Goal: Contribute content: Add original content to the website for others to see

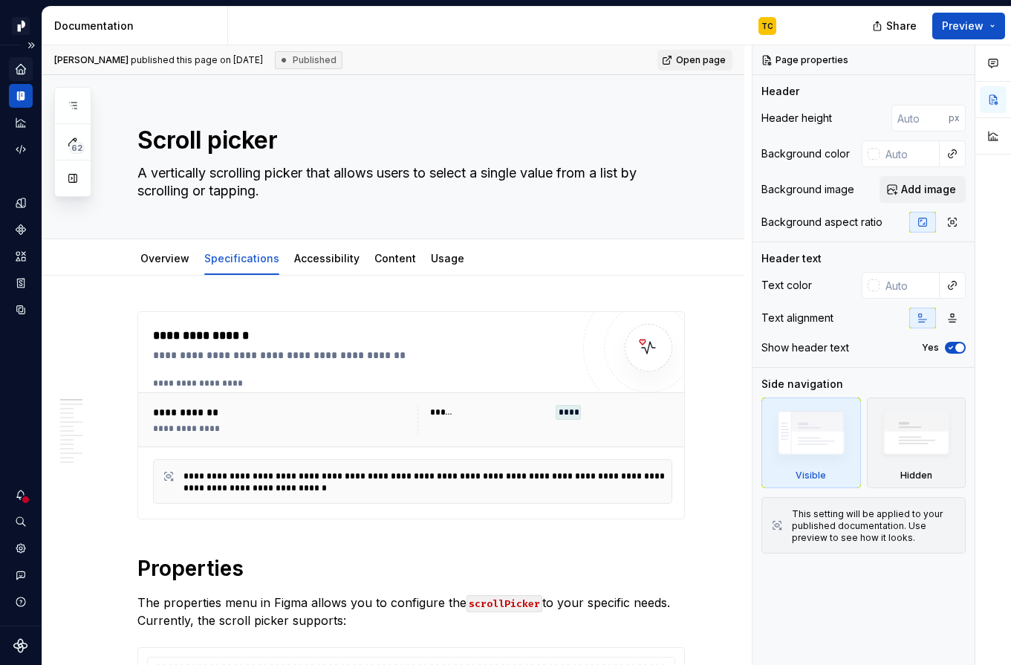
click at [18, 63] on icon "Home" at bounding box center [20, 68] width 13 height 13
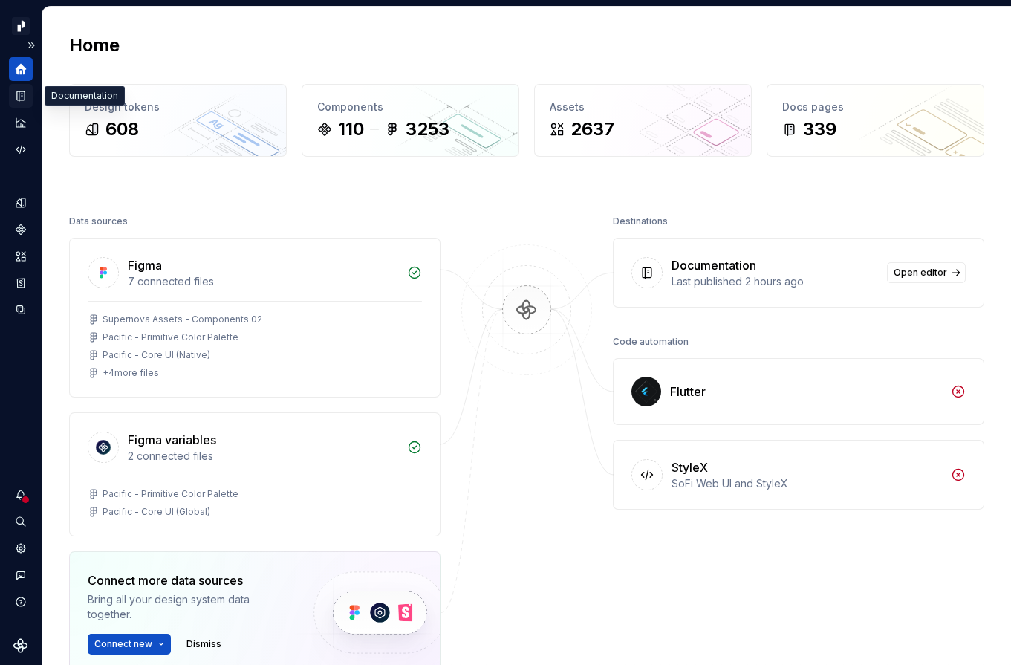
click at [19, 91] on icon "Documentation" at bounding box center [20, 95] width 13 height 13
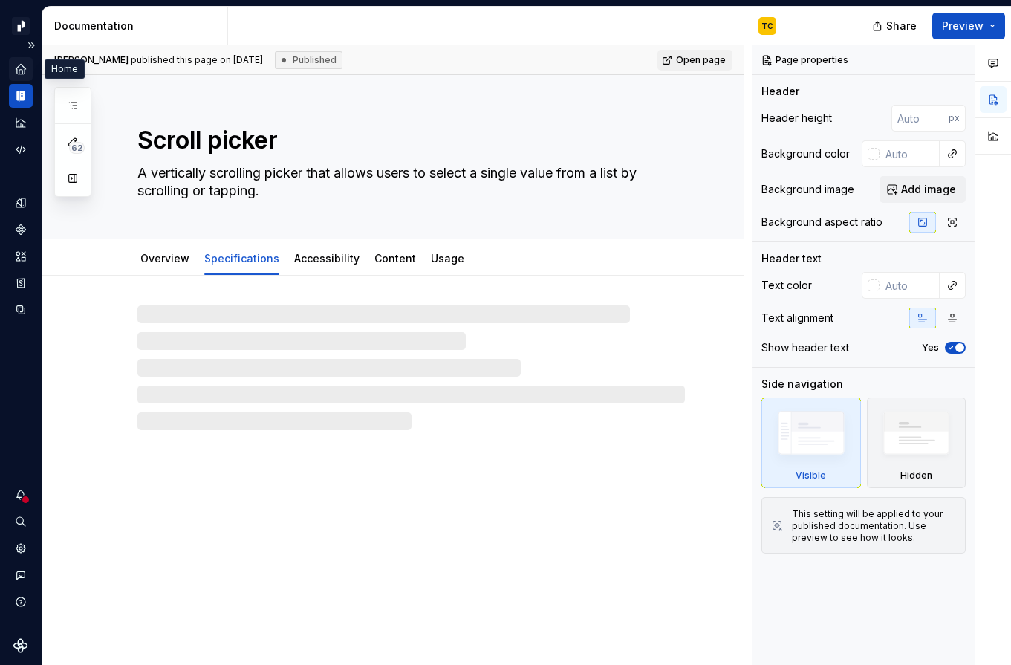
click at [21, 76] on div "Home" at bounding box center [21, 69] width 24 height 24
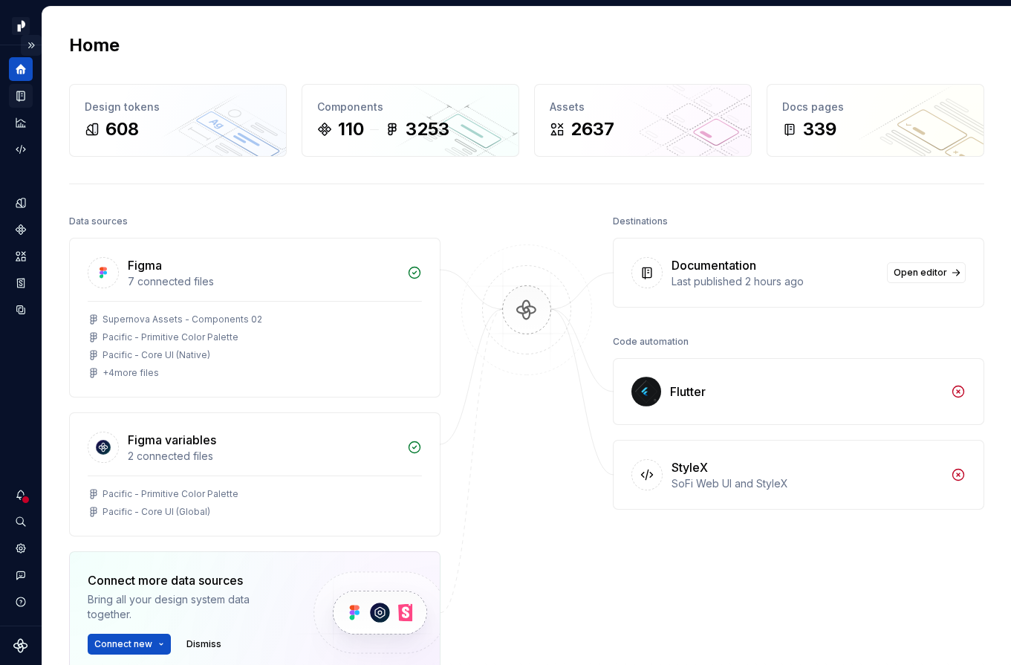
click at [30, 47] on button "Expand sidebar" at bounding box center [31, 45] width 21 height 21
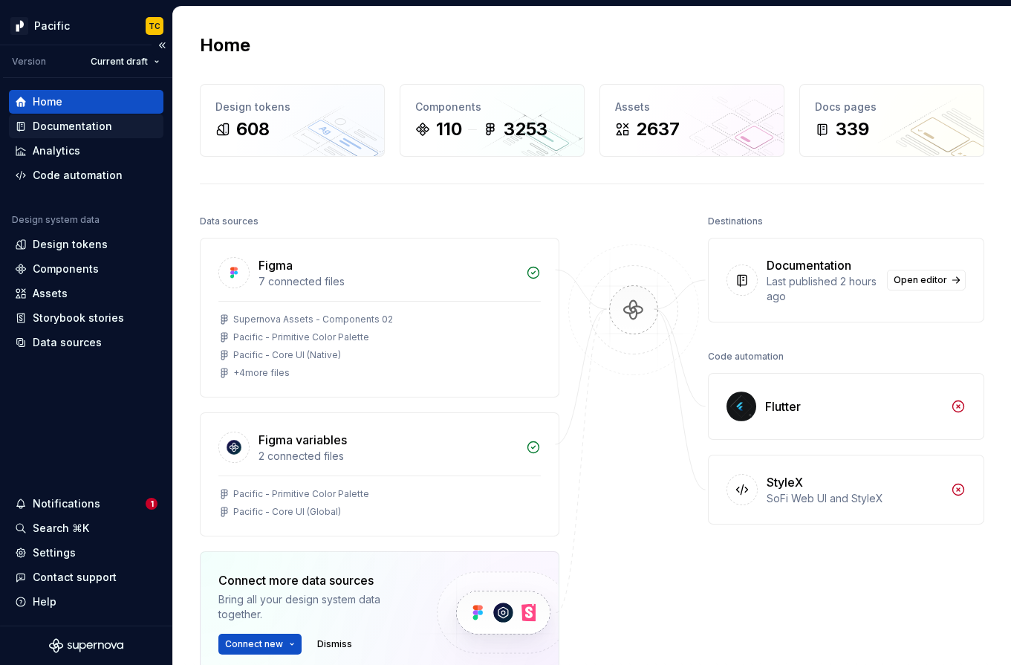
click at [90, 127] on div "Documentation" at bounding box center [73, 126] width 80 height 15
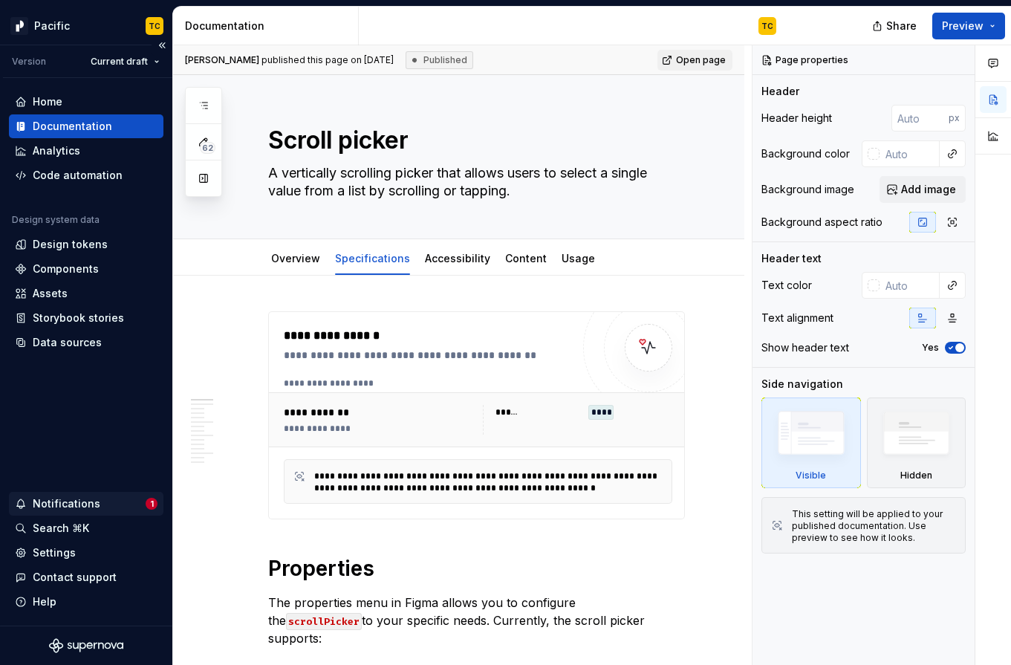
click at [146, 505] on span "1" at bounding box center [152, 504] width 12 height 12
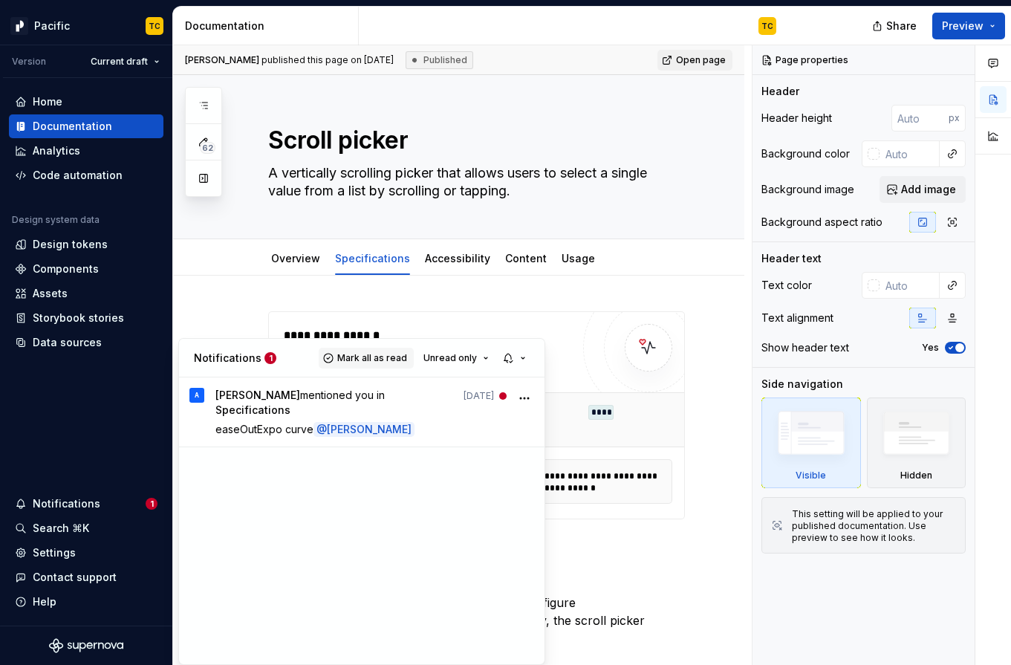
click at [375, 363] on span "Mark all as read" at bounding box center [372, 358] width 70 height 12
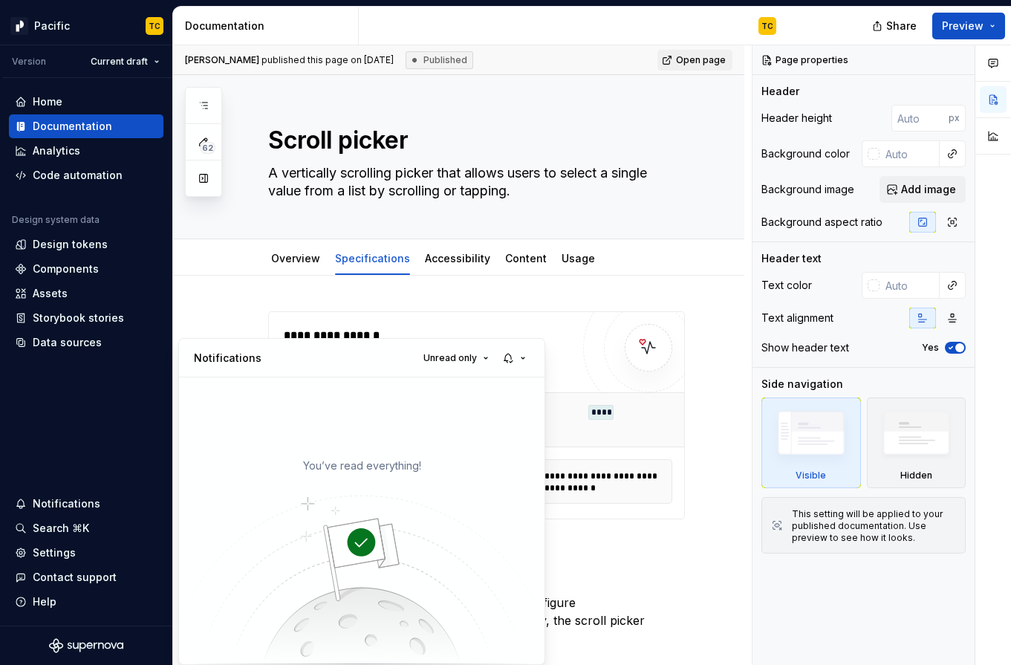
click at [203, 109] on div "62 Pages Add Accessibility guide for tree Page tree. Navigate the tree with the…" at bounding box center [203, 142] width 37 height 110
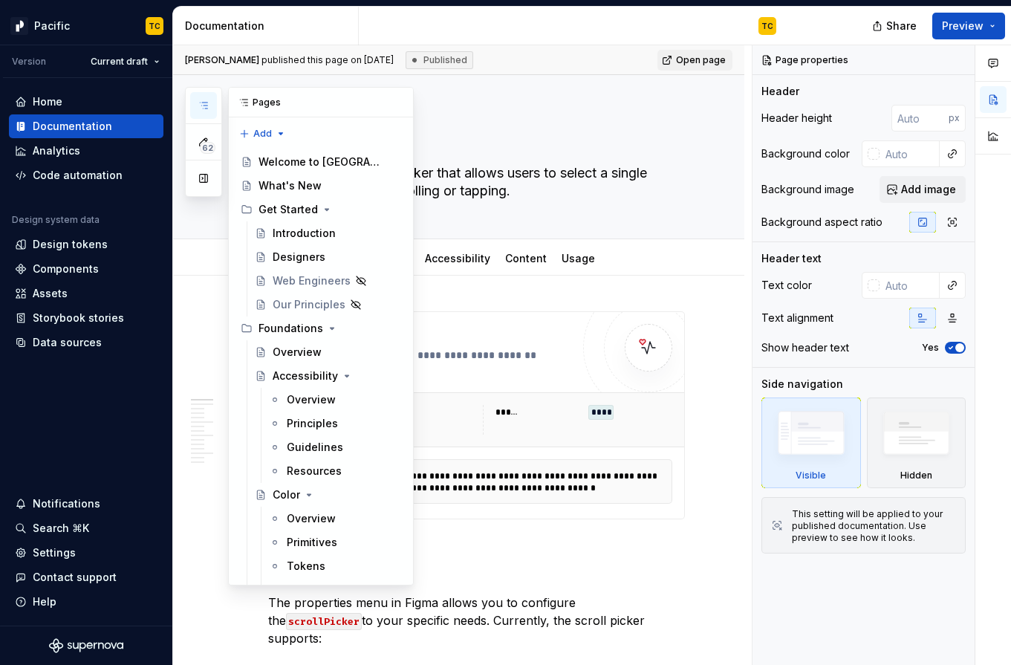
click at [204, 103] on icon "button" at bounding box center [203, 106] width 7 height 6
click at [296, 256] on div "Designers" at bounding box center [299, 257] width 53 height 15
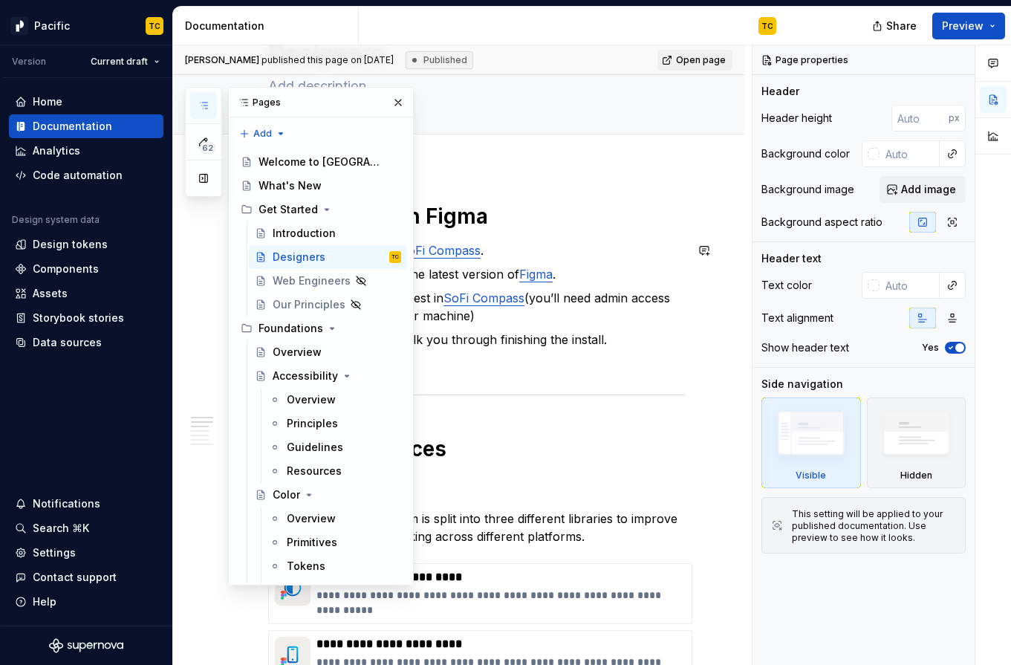
scroll to position [88, 0]
click at [525, 357] on p "Enjoy!" at bounding box center [485, 363] width 399 height 18
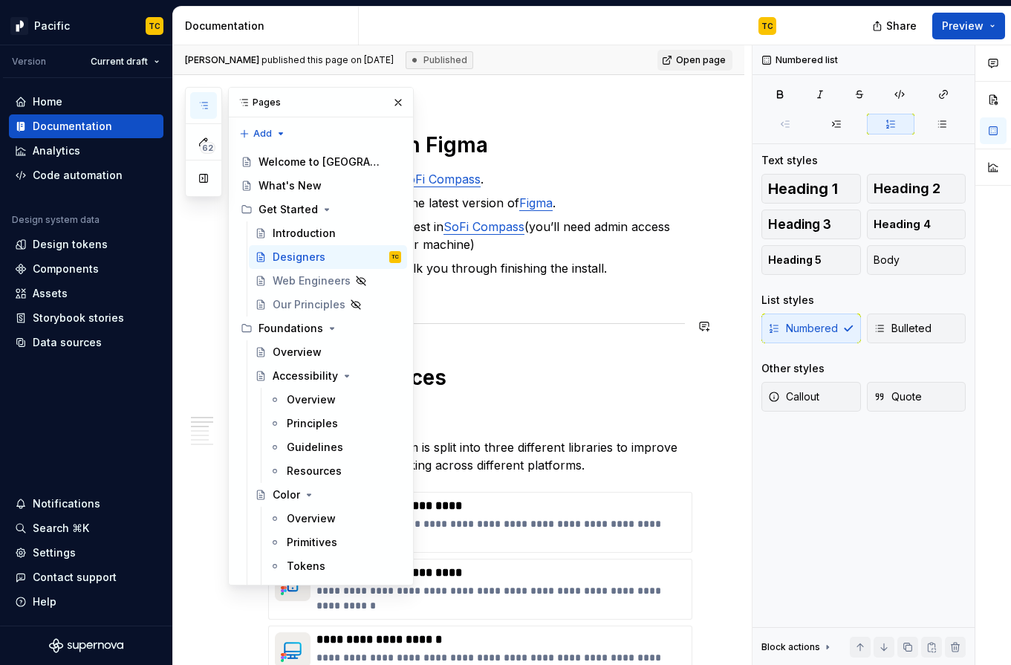
scroll to position [162, 0]
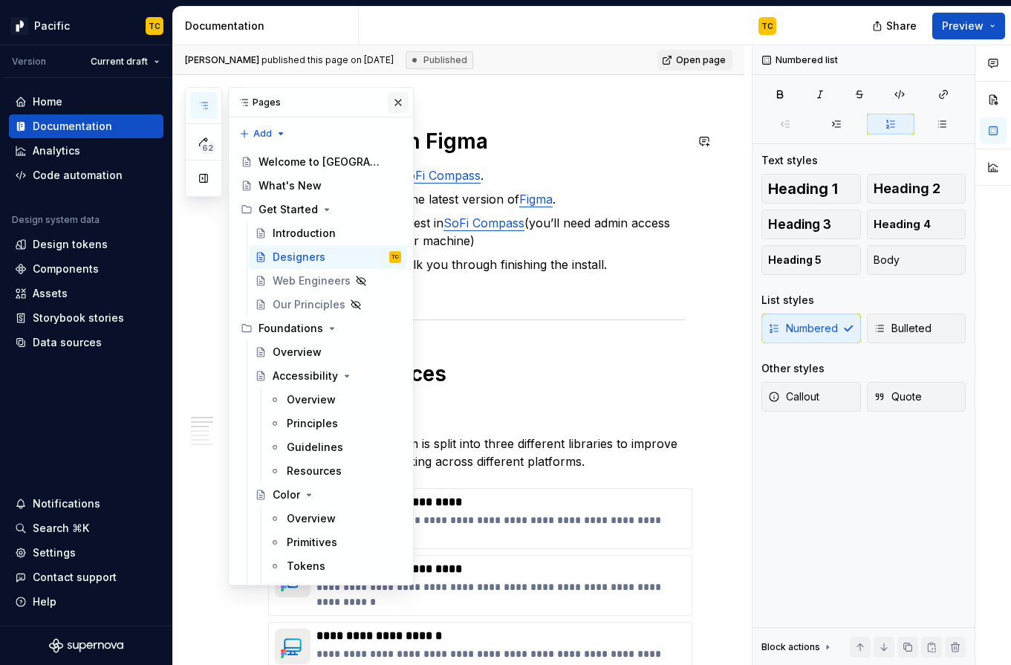
click at [389, 103] on button "button" at bounding box center [398, 102] width 21 height 21
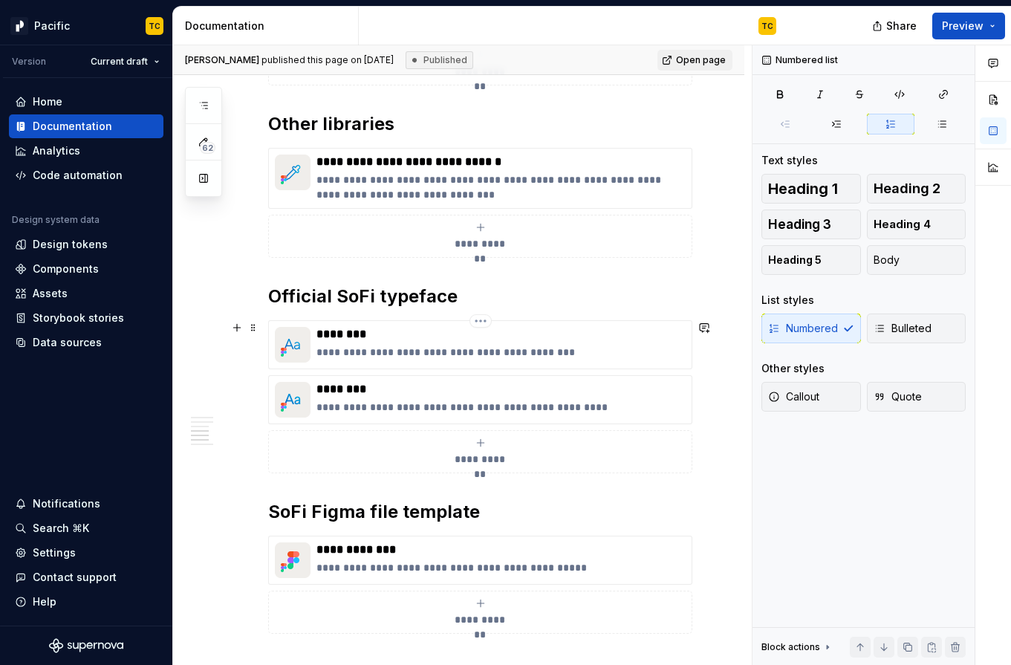
scroll to position [808, 0]
click at [404, 354] on p "**********" at bounding box center [501, 353] width 369 height 15
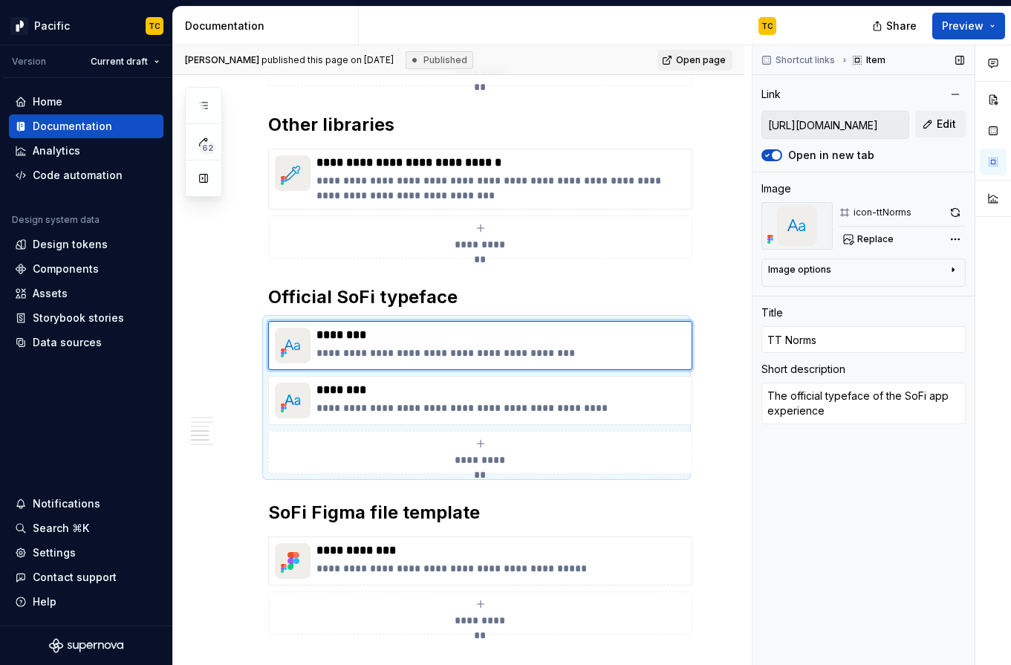
click at [836, 129] on input "[URL][DOMAIN_NAME]" at bounding box center [835, 124] width 146 height 27
click at [457, 403] on p "**********" at bounding box center [501, 407] width 369 height 15
type textarea "*"
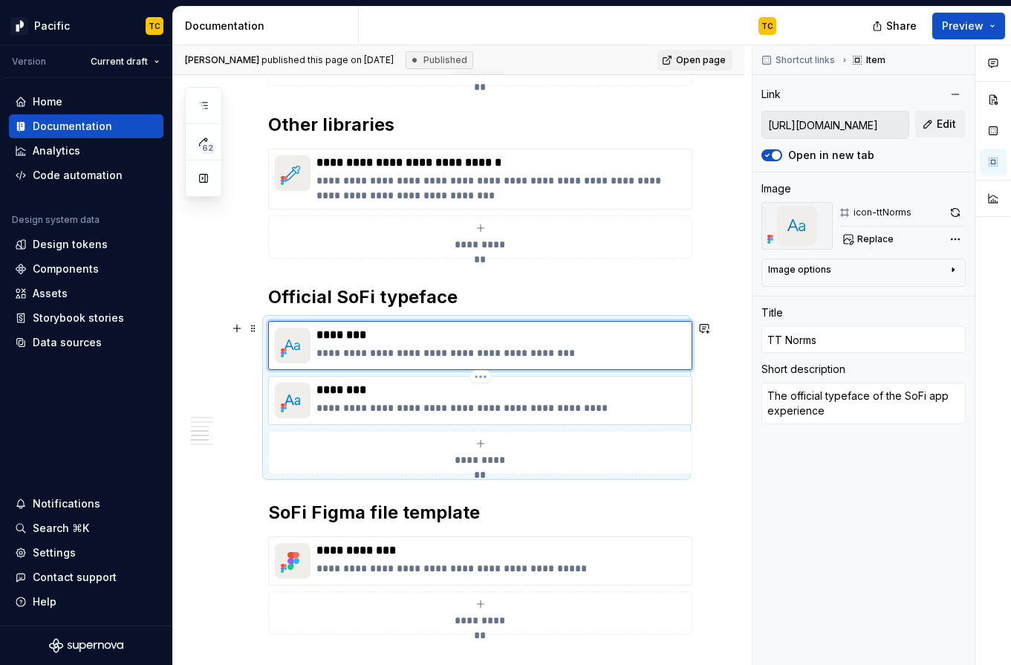
type input "[URL][DOMAIN_NAME]"
type input "Larsseit"
type textarea "The official typeface for all SoFi marketing materials"
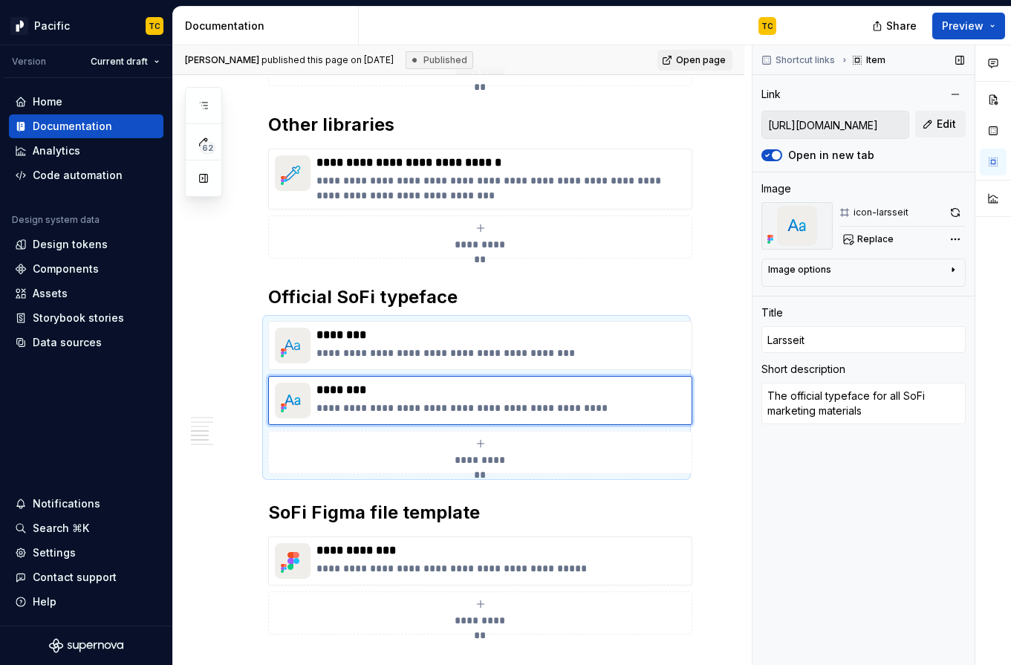
click at [852, 133] on input "[URL][DOMAIN_NAME]" at bounding box center [835, 124] width 146 height 27
click at [603, 331] on p "********" at bounding box center [501, 335] width 369 height 15
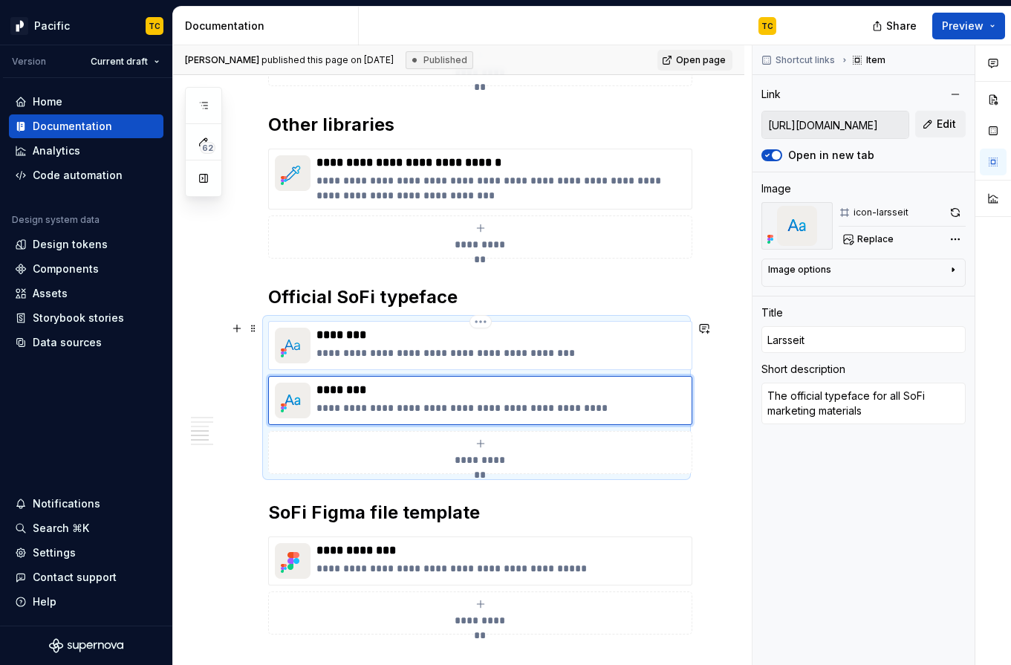
type textarea "*"
type input "[URL][DOMAIN_NAME]"
type input "TT Norms"
type textarea "The official typeface of the SoFi app experience"
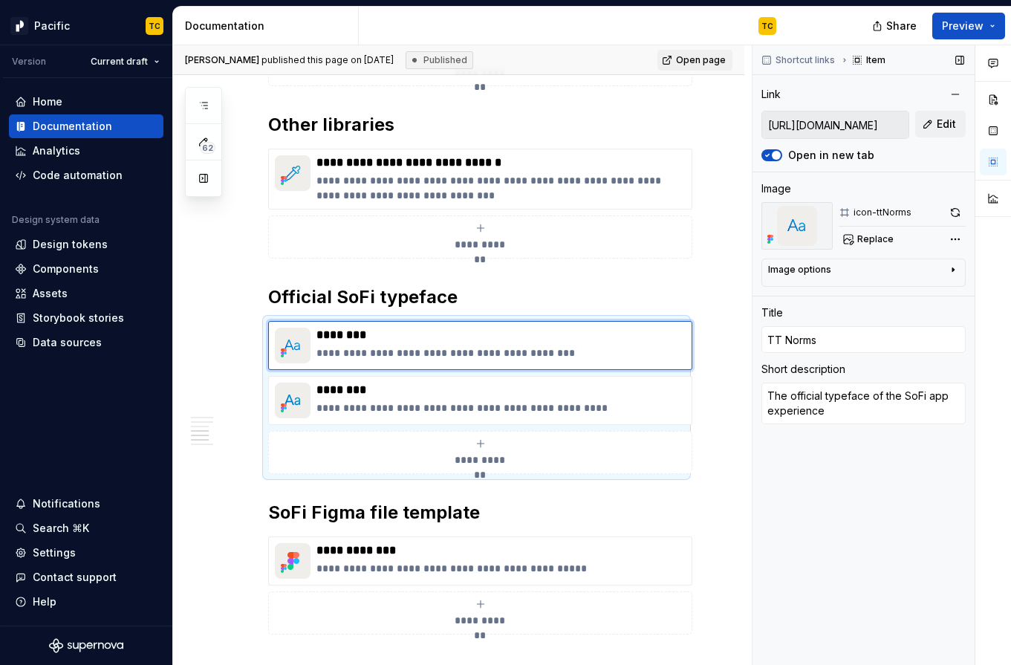
click at [829, 117] on input "[URL][DOMAIN_NAME]" at bounding box center [835, 124] width 146 height 27
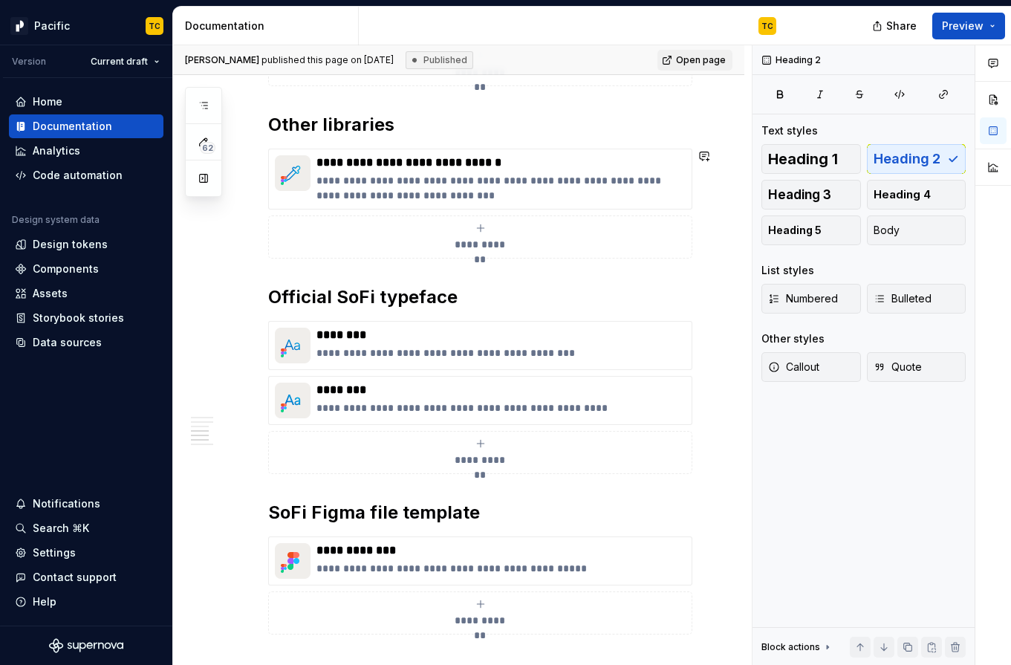
click at [623, 283] on div "**********" at bounding box center [476, 210] width 417 height 1457
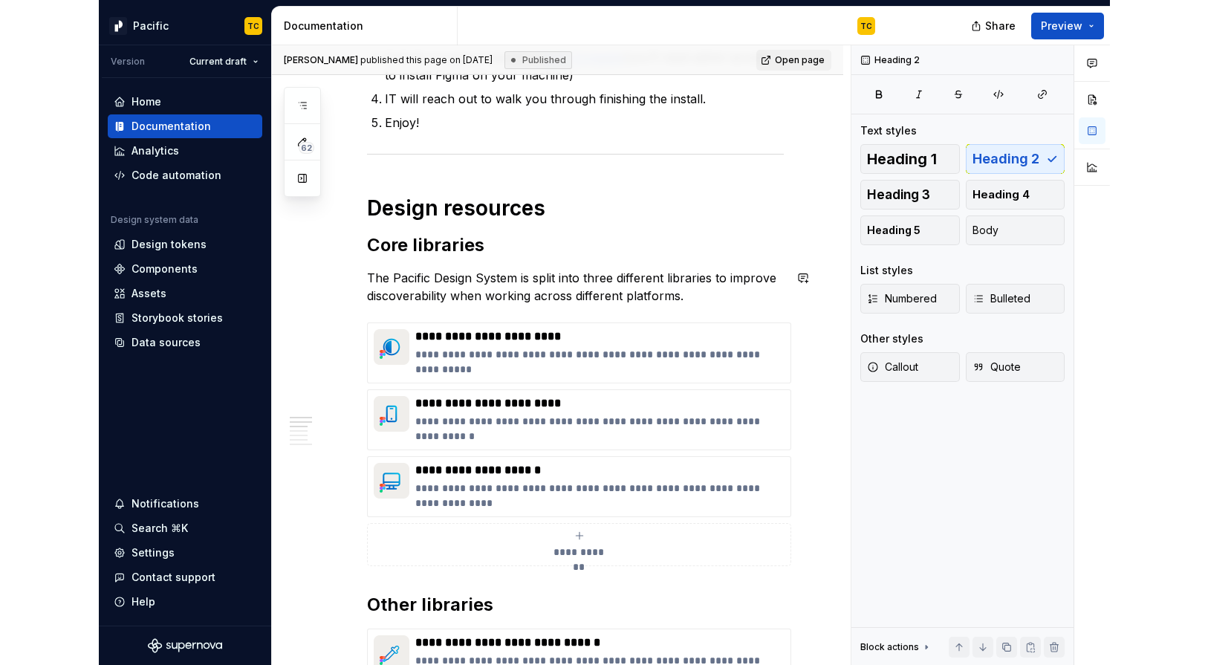
scroll to position [0, 0]
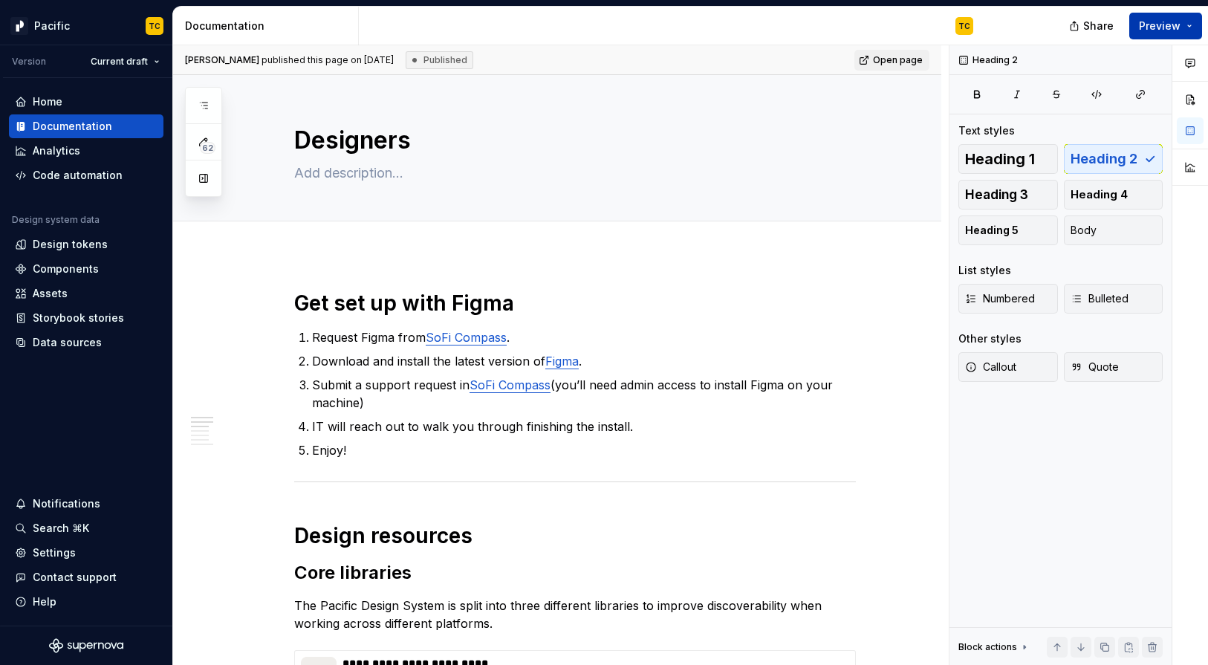
click at [1011, 25] on button "Preview" at bounding box center [1165, 26] width 73 height 27
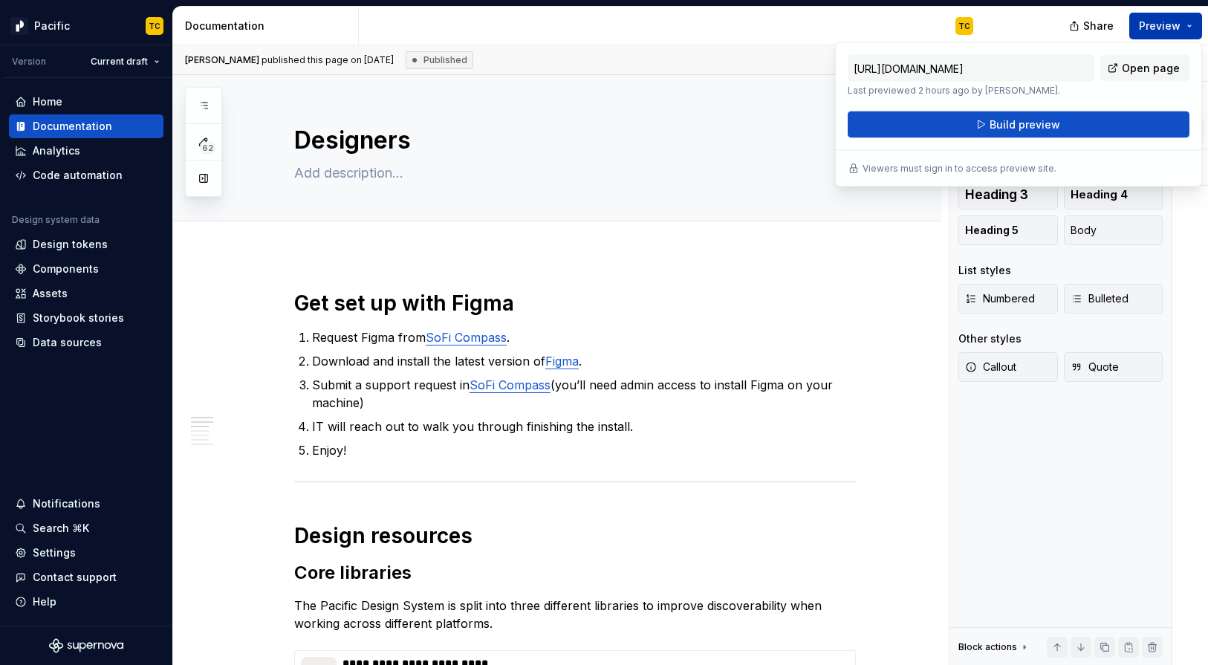
click at [1011, 24] on button "Preview" at bounding box center [1165, 26] width 73 height 27
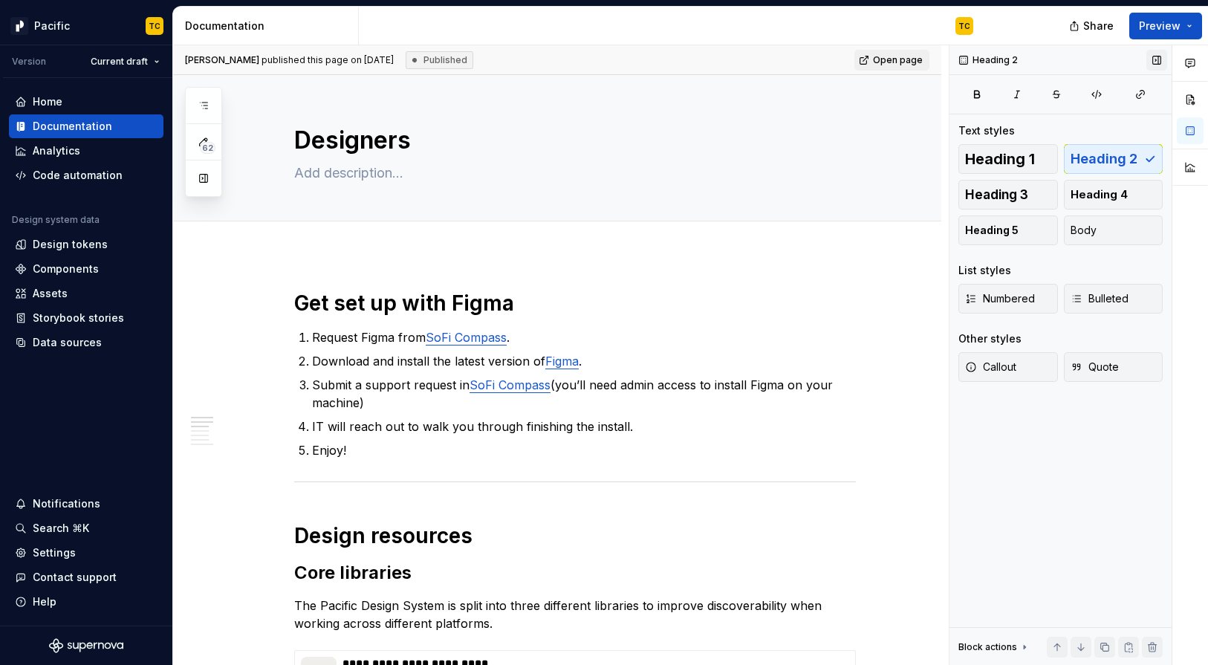
click at [1011, 64] on button "button" at bounding box center [1156, 60] width 21 height 21
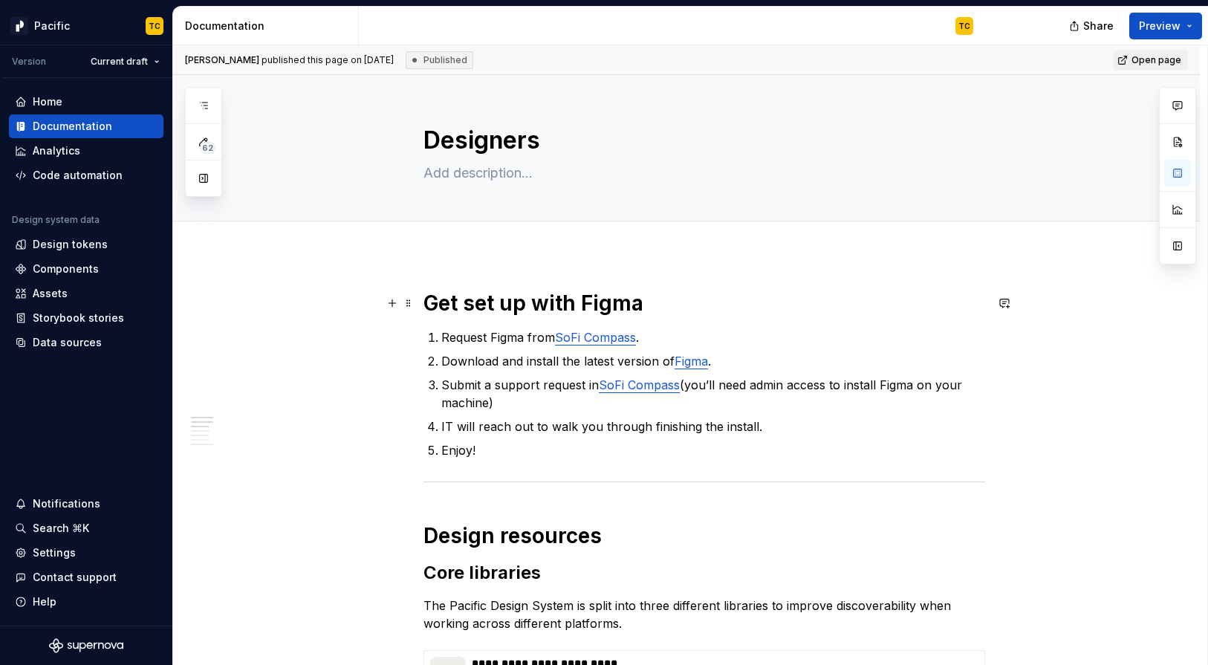
click at [900, 305] on h1 "Get set up with Figma" at bounding box center [705, 303] width 562 height 27
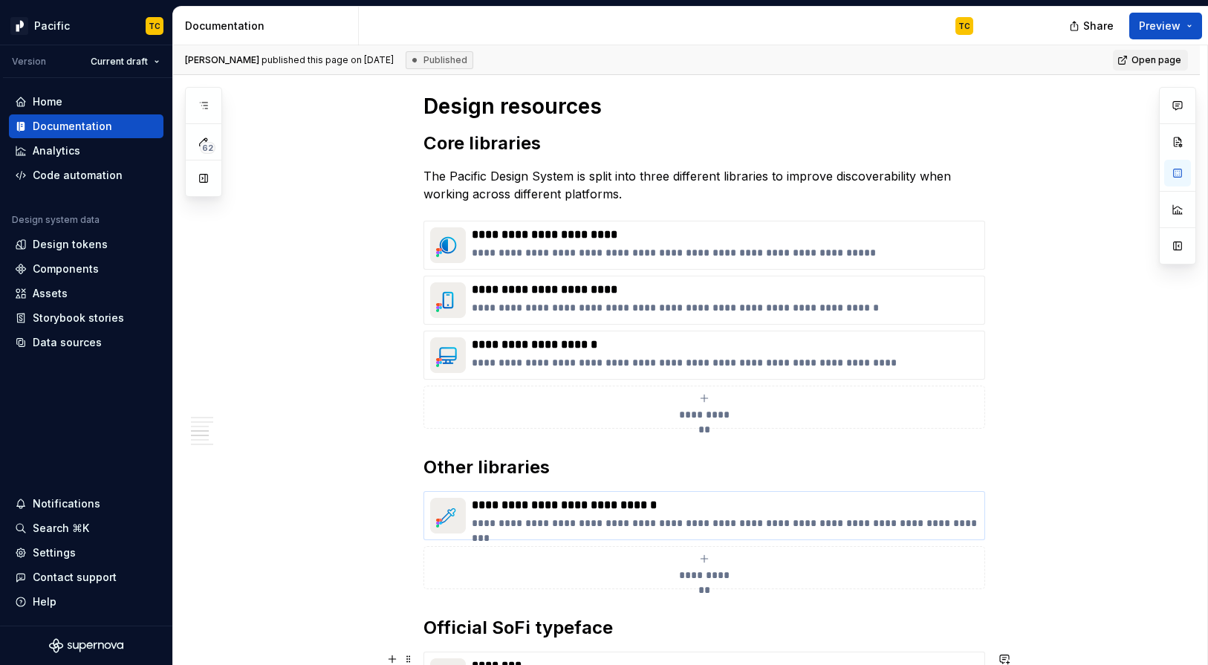
scroll to position [617, 0]
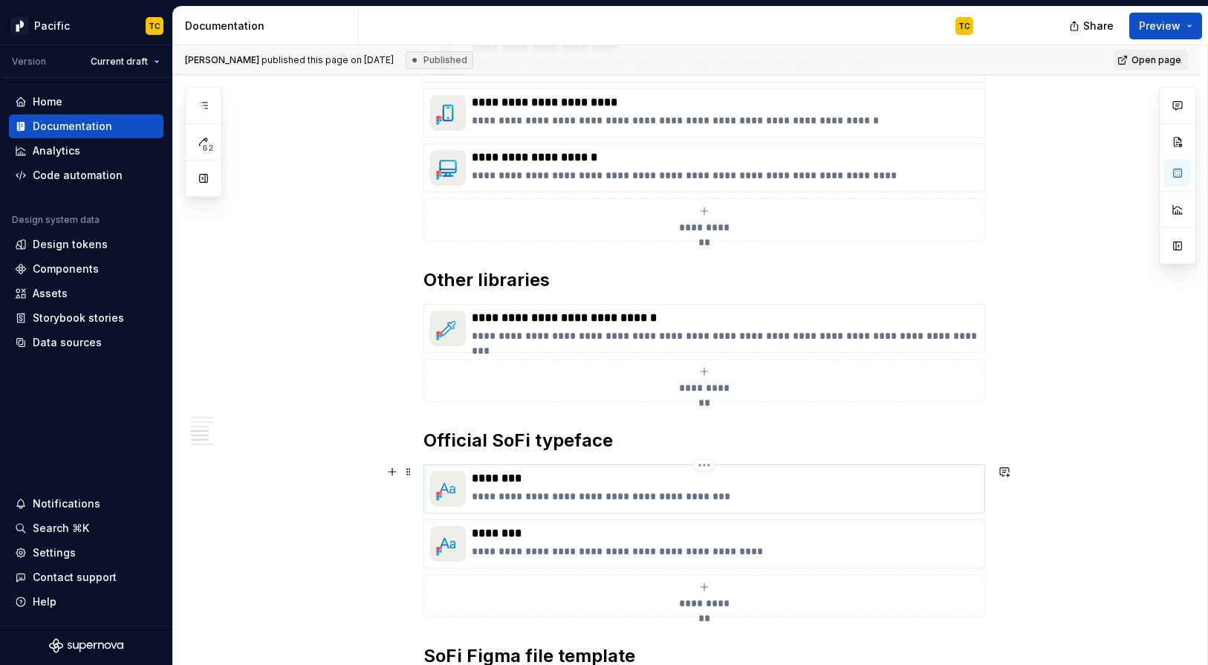
click at [560, 490] on p "**********" at bounding box center [725, 496] width 507 height 15
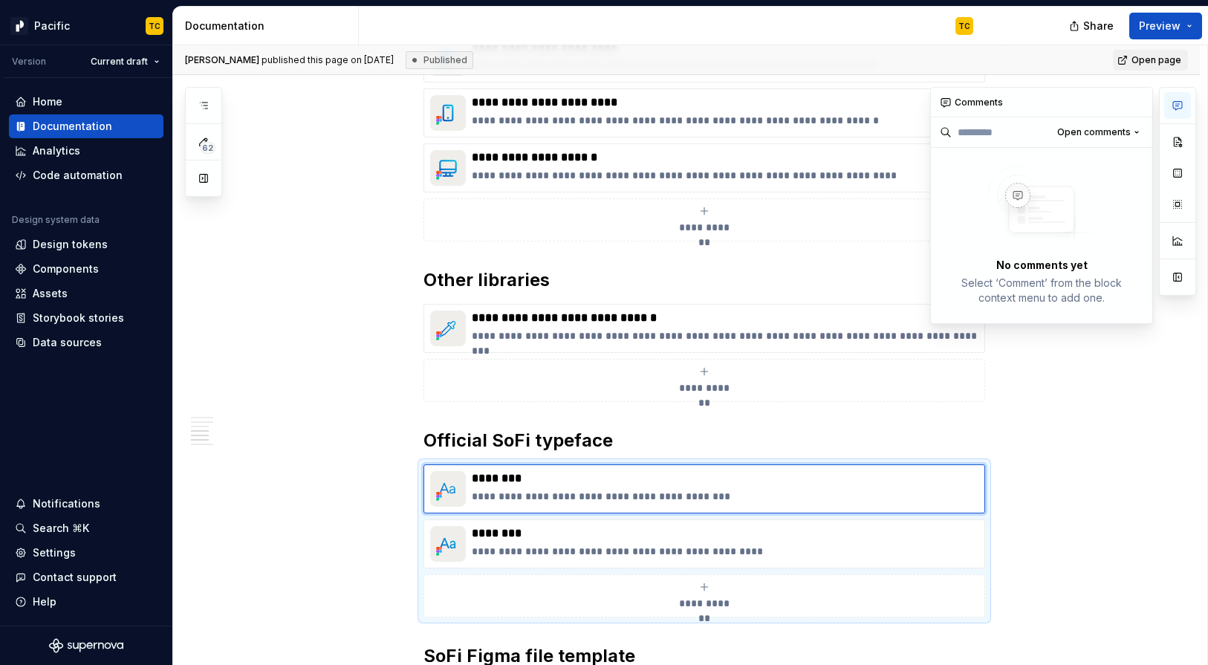
click at [1011, 100] on icon "button" at bounding box center [1178, 106] width 12 height 12
click at [657, 488] on div "**********" at bounding box center [725, 489] width 507 height 36
click at [698, 466] on html "Pacific TC Version Current draft Home Documentation Analytics Code automation D…" at bounding box center [604, 332] width 1208 height 665
click at [1011, 136] on div at bounding box center [1177, 191] width 37 height 209
click at [1011, 100] on button "button" at bounding box center [1137, 102] width 21 height 21
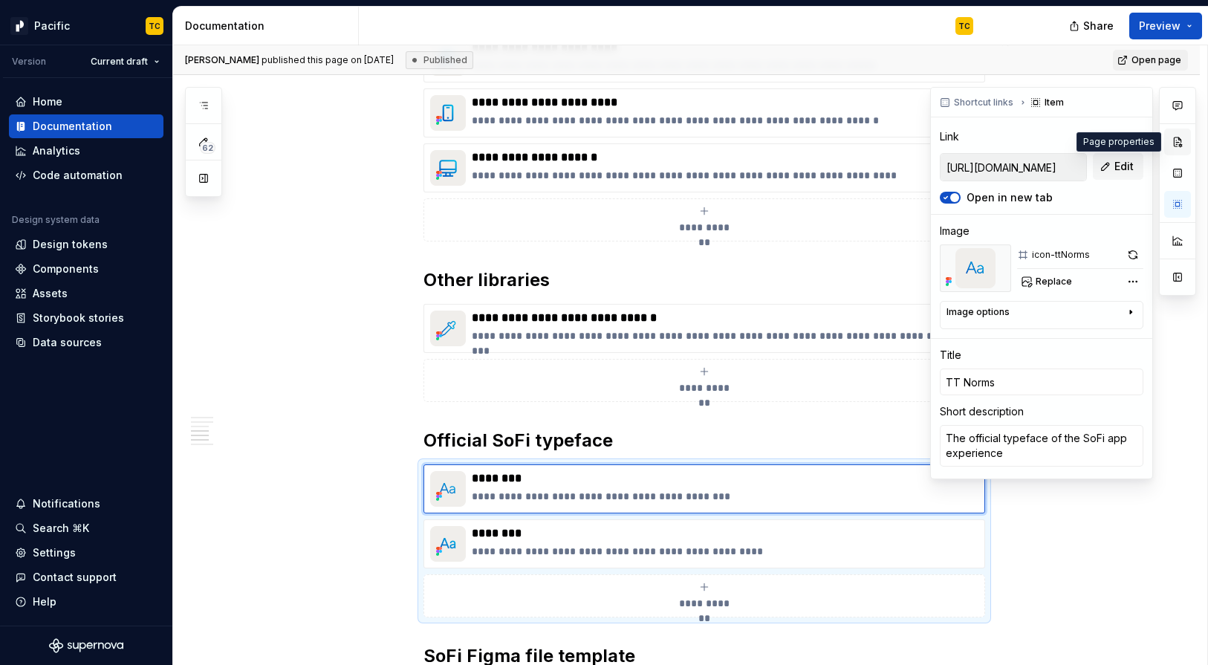
click at [1011, 141] on button "button" at bounding box center [1177, 142] width 27 height 27
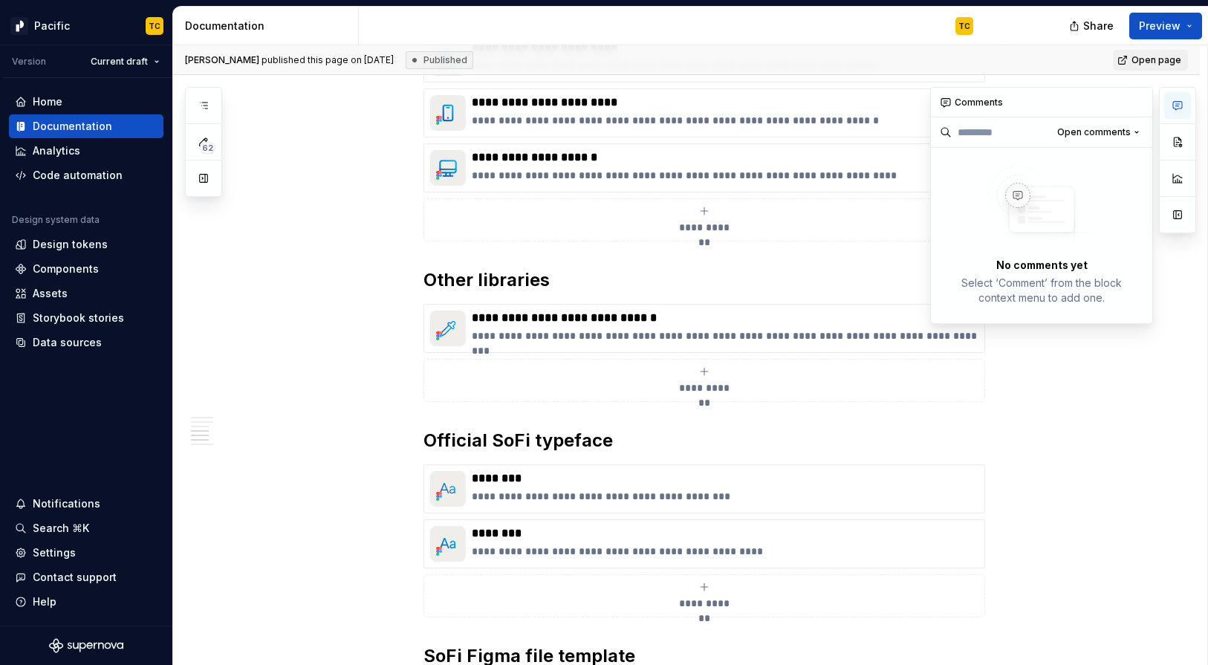
click at [1011, 105] on icon "button" at bounding box center [1178, 106] width 12 height 12
click at [1011, 98] on button "button" at bounding box center [1137, 102] width 21 height 21
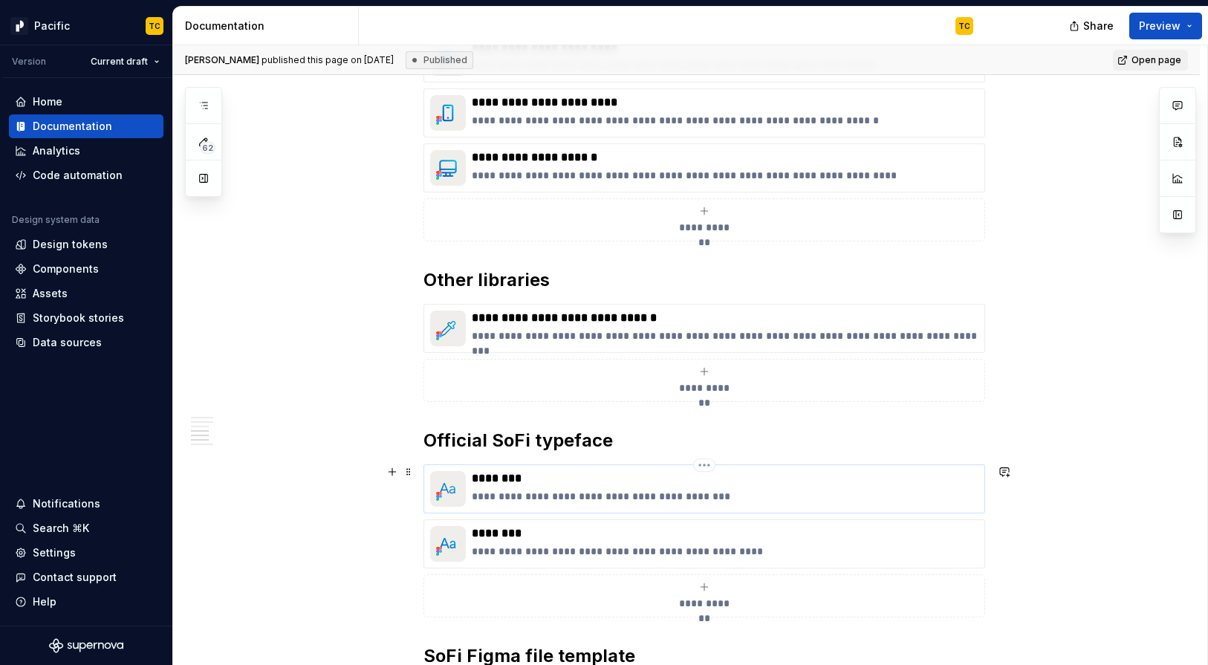
click at [783, 502] on p "**********" at bounding box center [725, 496] width 507 height 15
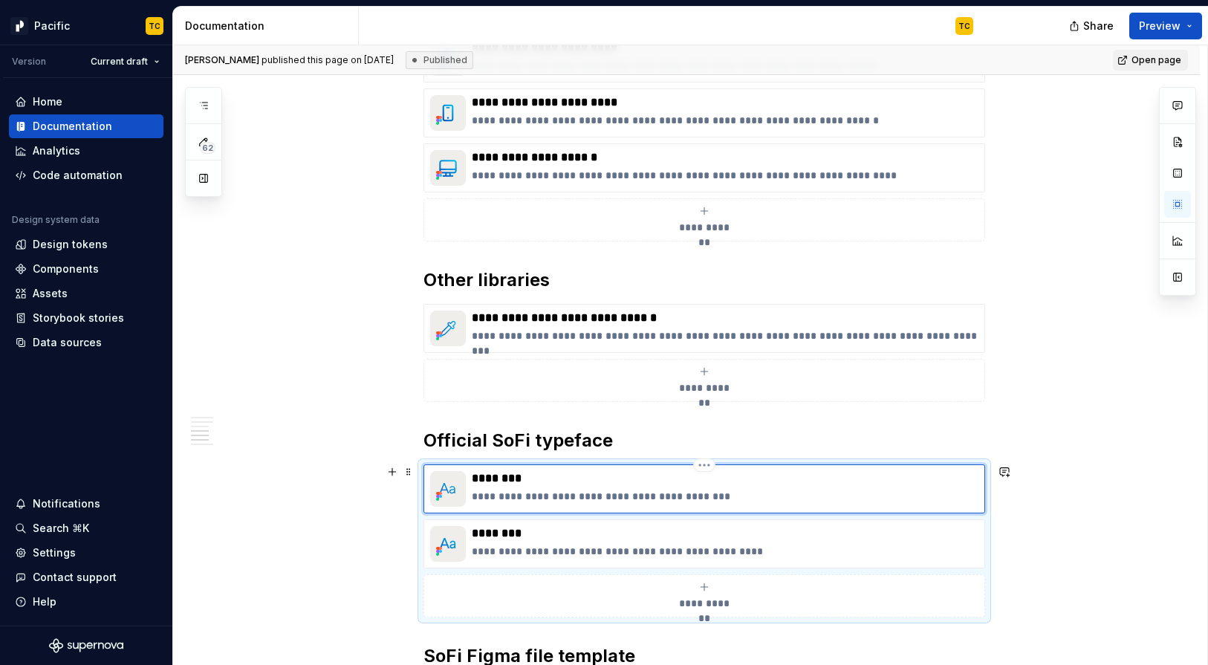
click at [985, 483] on div "**********" at bounding box center [705, 488] width 562 height 49
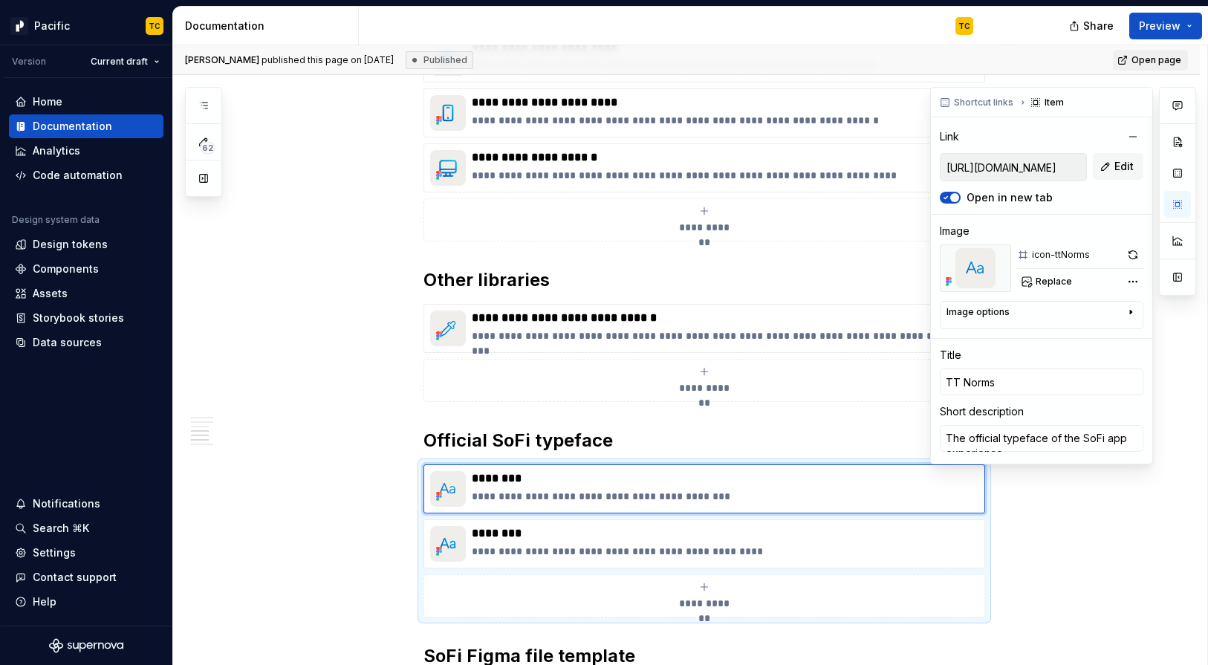
click at [967, 169] on input "[URL][DOMAIN_NAME]" at bounding box center [1014, 167] width 146 height 27
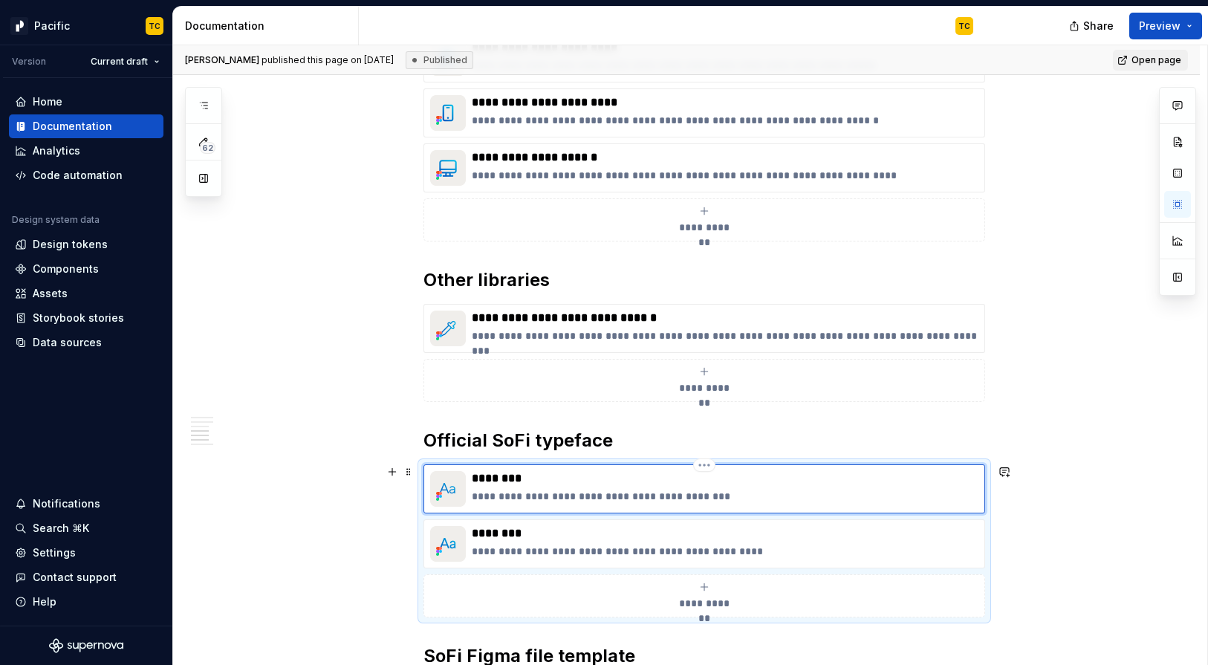
click at [583, 481] on p "********" at bounding box center [725, 478] width 507 height 15
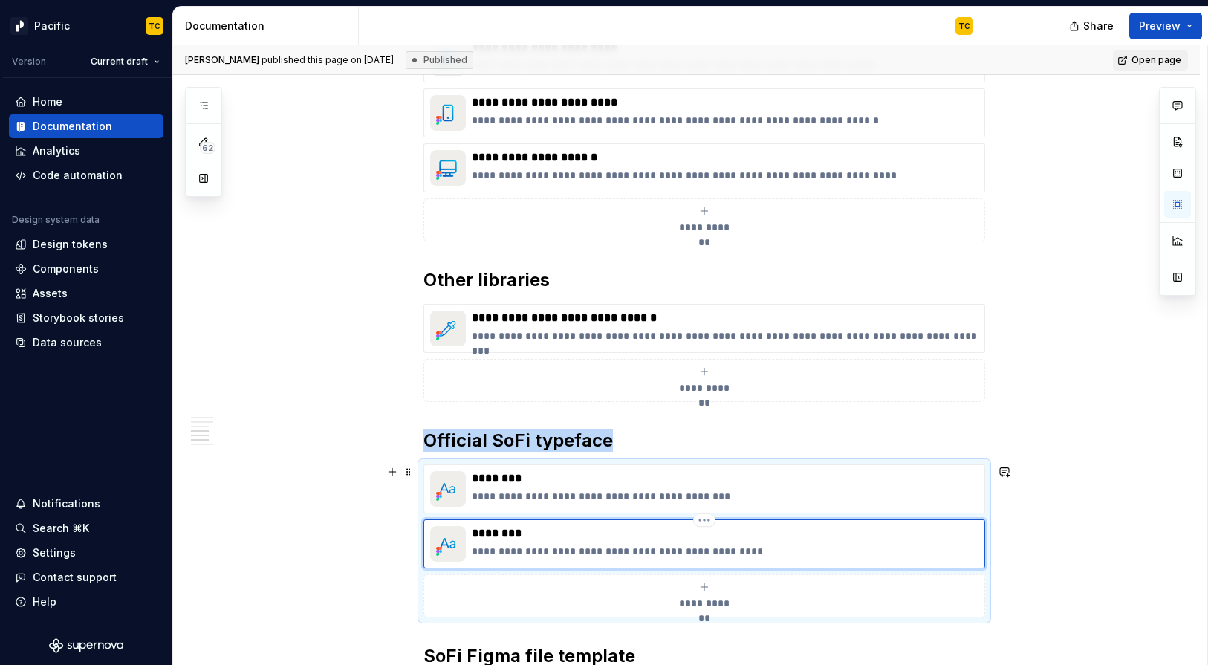
click at [542, 525] on div "**********" at bounding box center [705, 543] width 562 height 49
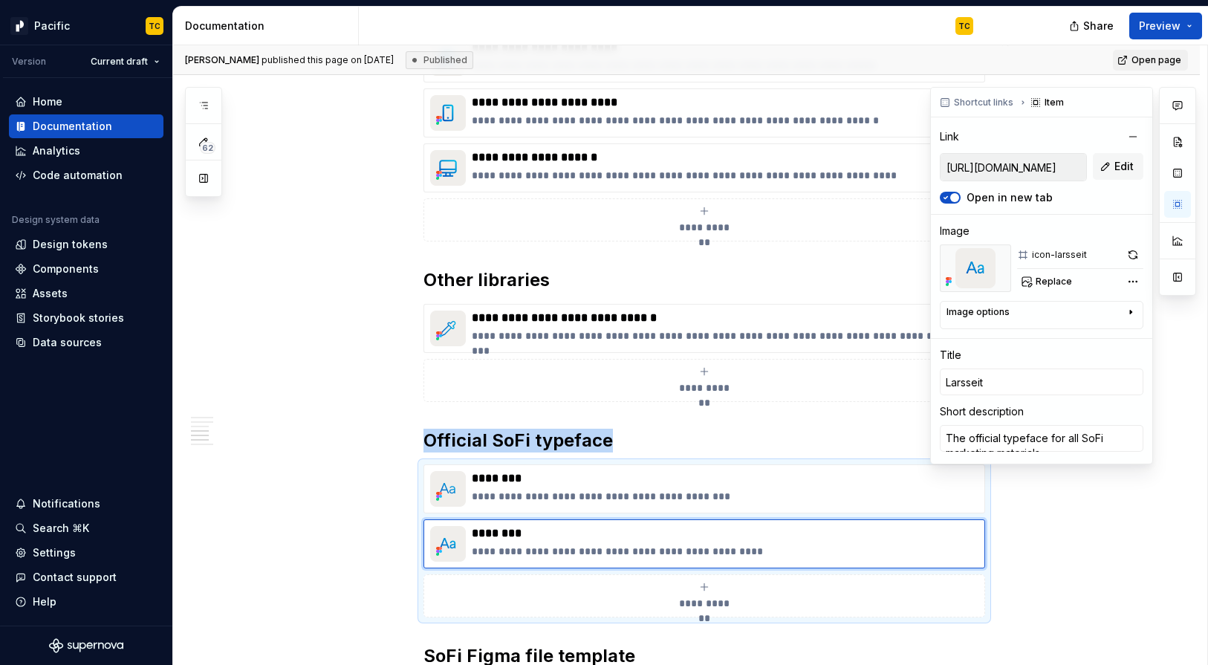
click at [1011, 169] on input "[URL][DOMAIN_NAME]" at bounding box center [1014, 167] width 146 height 27
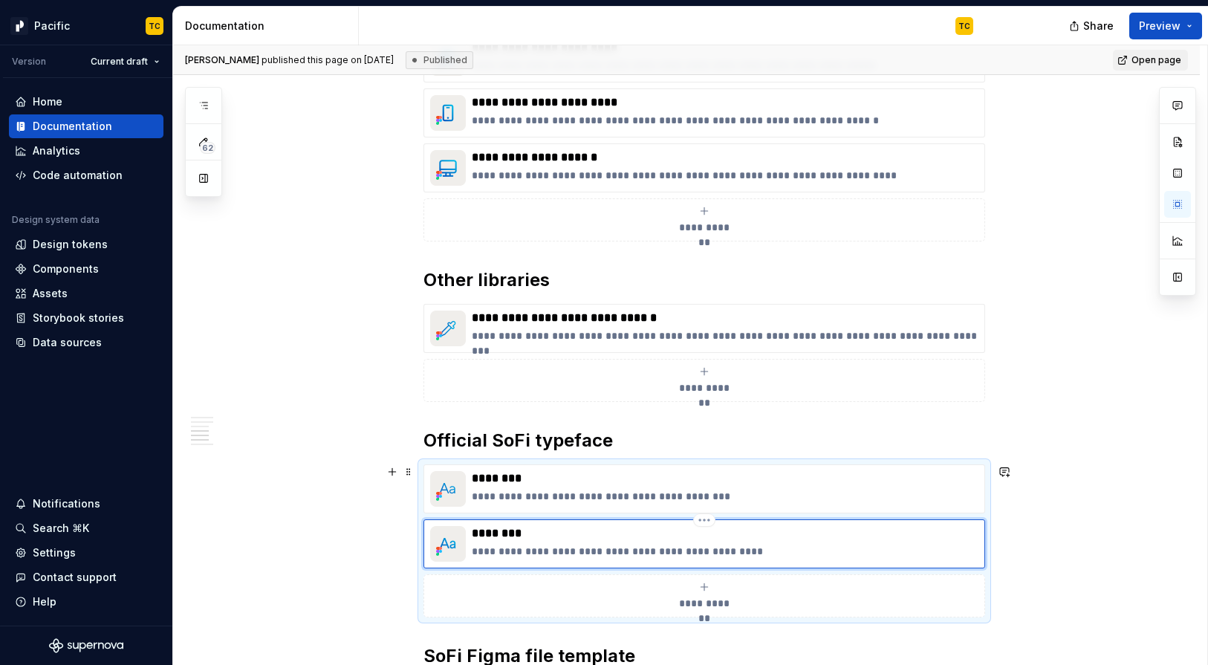
click at [867, 551] on p "**********" at bounding box center [725, 551] width 507 height 15
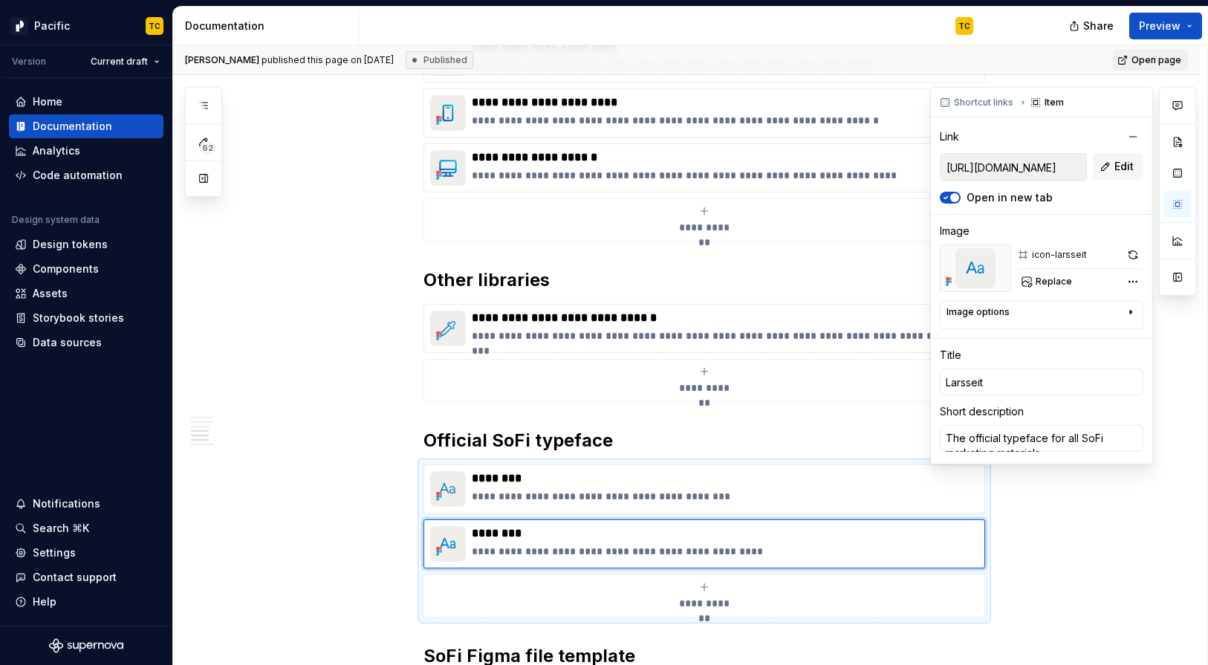
click at [1011, 165] on input "[URL][DOMAIN_NAME]" at bounding box center [1014, 167] width 146 height 27
click at [1011, 200] on button "button" at bounding box center [1177, 204] width 27 height 27
type textarea "*"
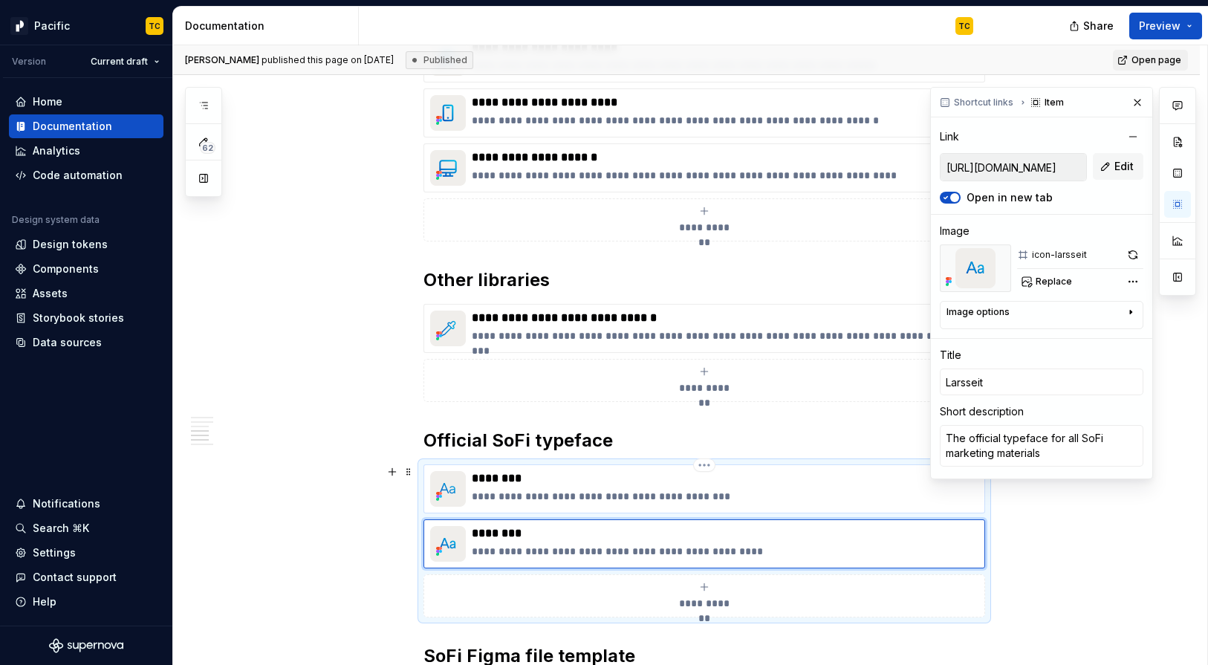
type input "[URL][DOMAIN_NAME]"
type input "TT Norms"
type textarea "The official typeface of the SoFi app experience"
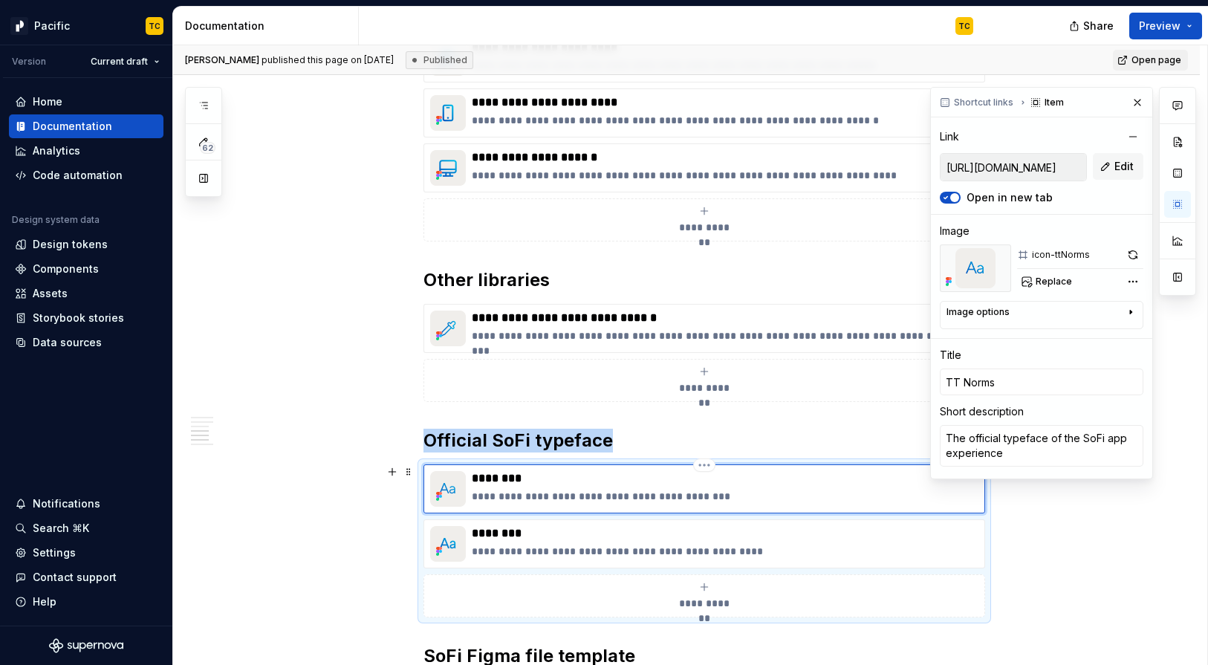
click at [728, 487] on div "**********" at bounding box center [725, 489] width 507 height 36
click at [740, 536] on p "********" at bounding box center [725, 533] width 507 height 15
type textarea "*"
type input "[URL][DOMAIN_NAME]"
type input "Larsseit"
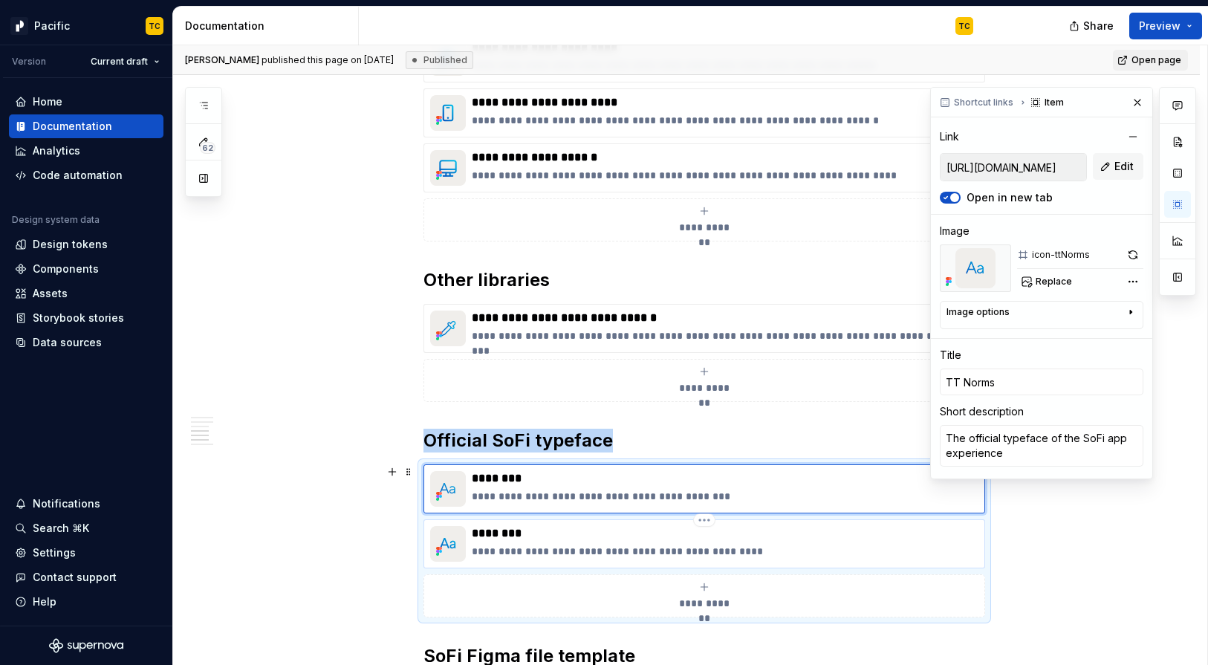
type textarea "The official typeface for all SoFi marketing materials"
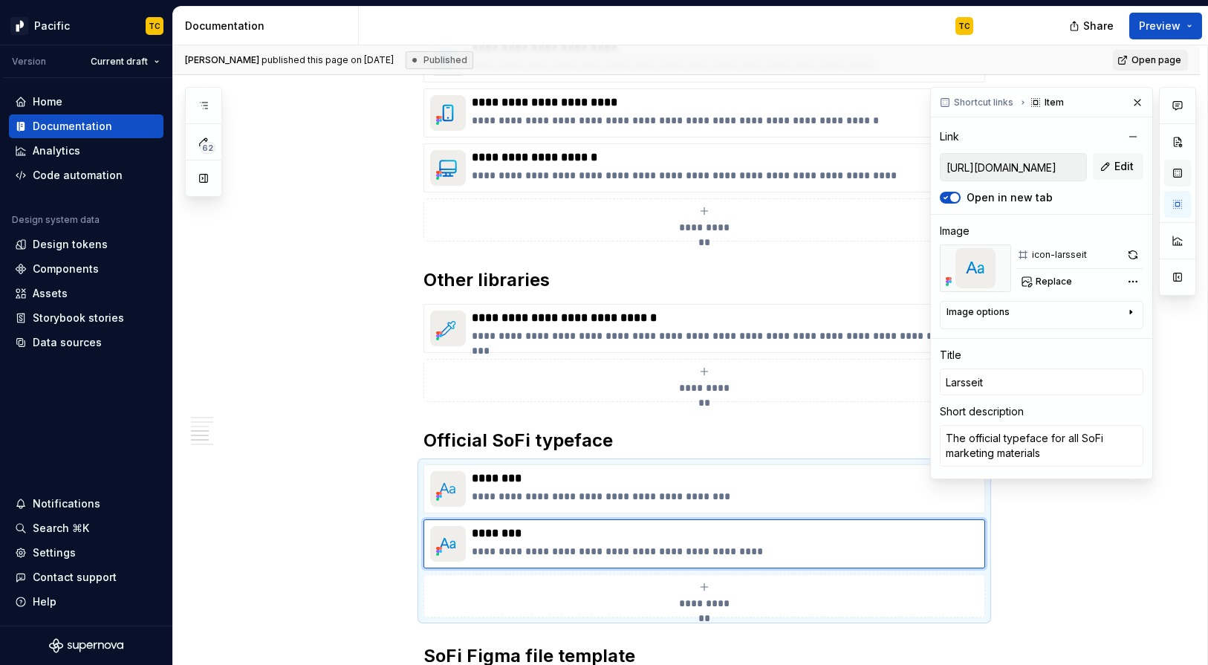
scroll to position [0, 522]
drag, startPoint x: 1039, startPoint y: 172, endPoint x: 1170, endPoint y: 178, distance: 131.6
click at [1011, 178] on div "Comments Open comments No comments yet Select ‘Comment’ from the block context …" at bounding box center [1063, 283] width 266 height 392
click at [1011, 169] on button "Edit" at bounding box center [1118, 166] width 51 height 27
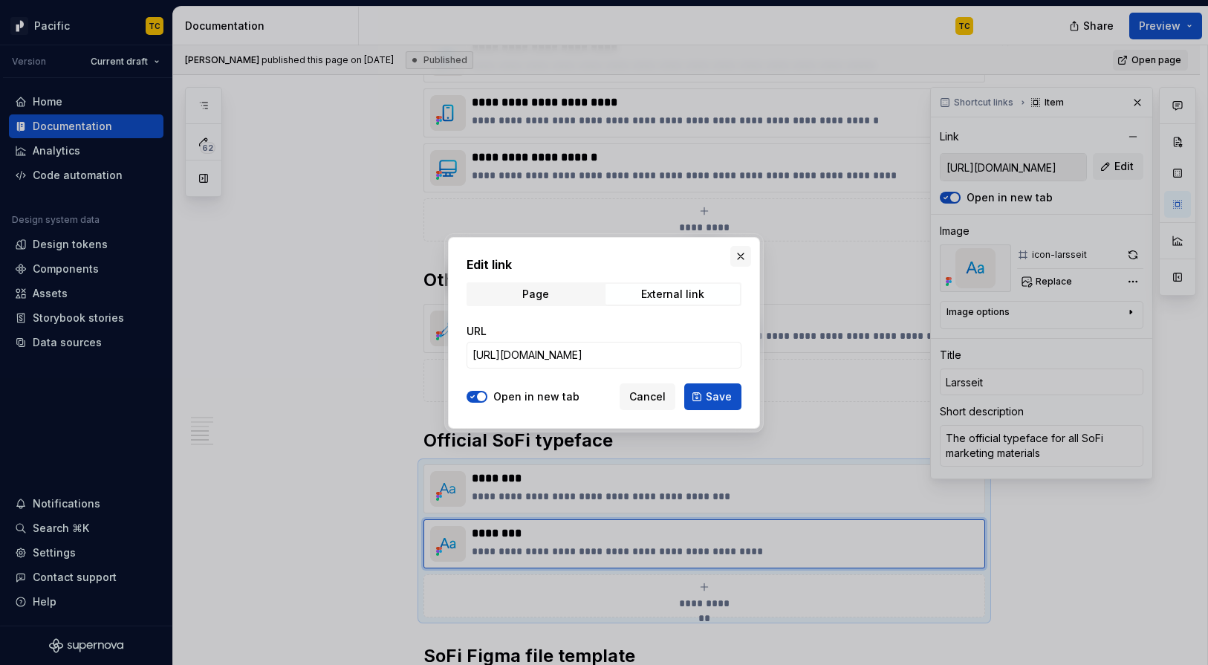
click at [741, 250] on button "button" at bounding box center [740, 256] width 21 height 21
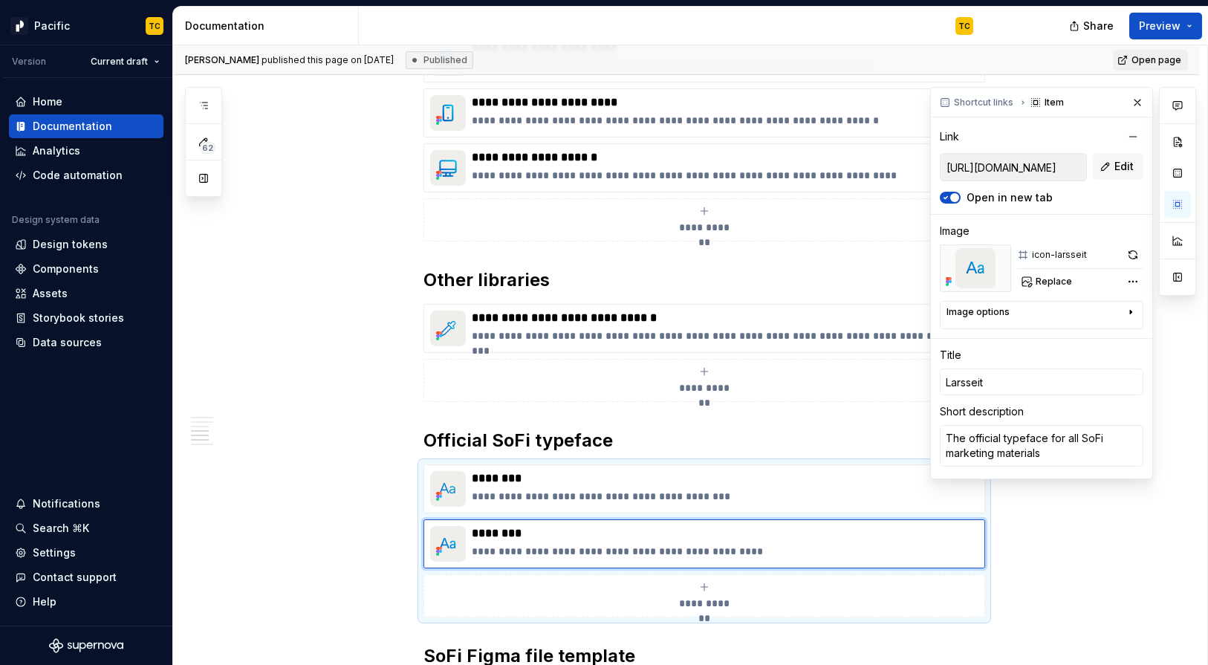
click at [1008, 166] on input "[URL][DOMAIN_NAME]" at bounding box center [1014, 167] width 146 height 27
click at [1011, 172] on button "Edit" at bounding box center [1118, 166] width 51 height 27
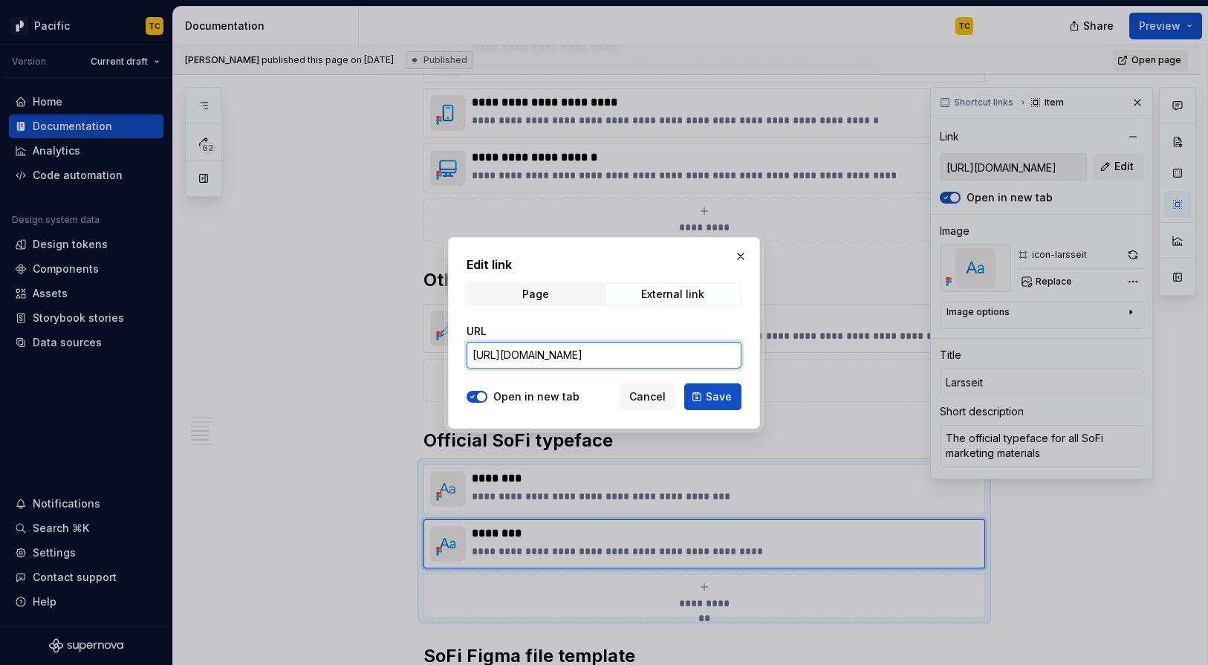
scroll to position [0, 393]
drag, startPoint x: 685, startPoint y: 353, endPoint x: 849, endPoint y: 356, distance: 163.5
click at [849, 356] on div "Edit link Page External link URL [URL][DOMAIN_NAME] Open in new tab Cancel Save" at bounding box center [604, 332] width 1208 height 665
drag, startPoint x: 682, startPoint y: 348, endPoint x: 865, endPoint y: 354, distance: 182.9
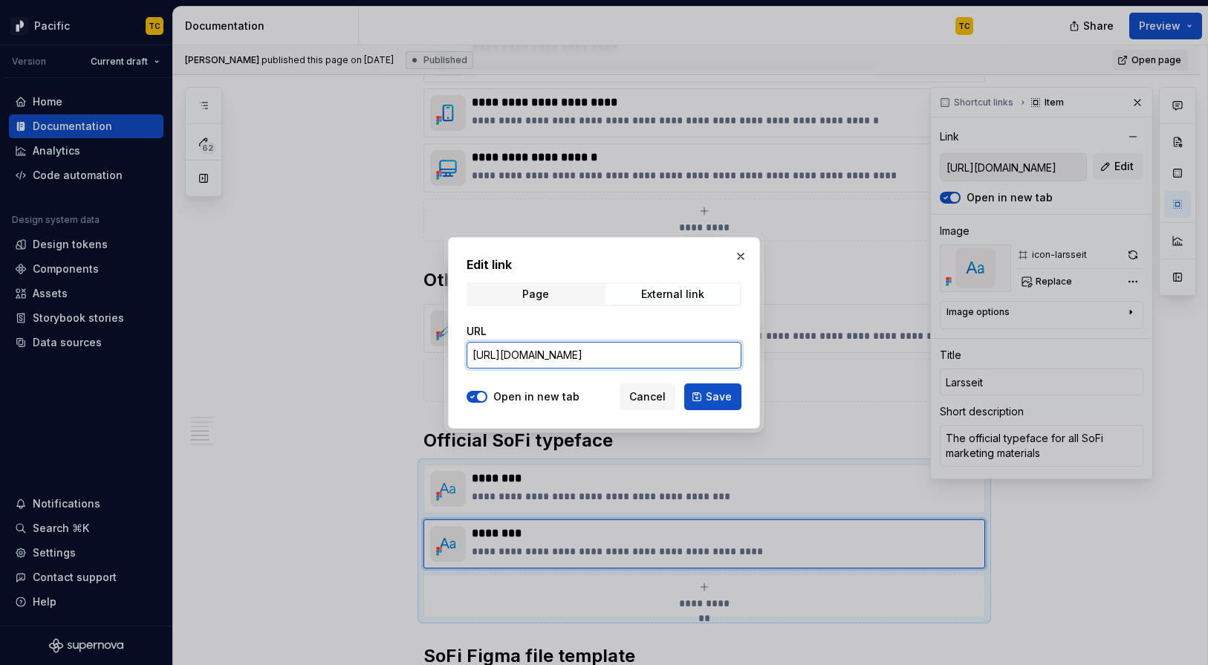
click at [863, 354] on div "Edit link Page External link URL [URL][DOMAIN_NAME] Open in new tab Cancel Save" at bounding box center [604, 332] width 1208 height 665
click at [719, 347] on input "[URL][DOMAIN_NAME]" at bounding box center [604, 355] width 275 height 27
drag, startPoint x: 716, startPoint y: 352, endPoint x: 827, endPoint y: 351, distance: 110.7
click at [827, 352] on div "Edit link Page External link URL [URL][DOMAIN_NAME] Open in new tab Cancel Save" at bounding box center [604, 332] width 1208 height 665
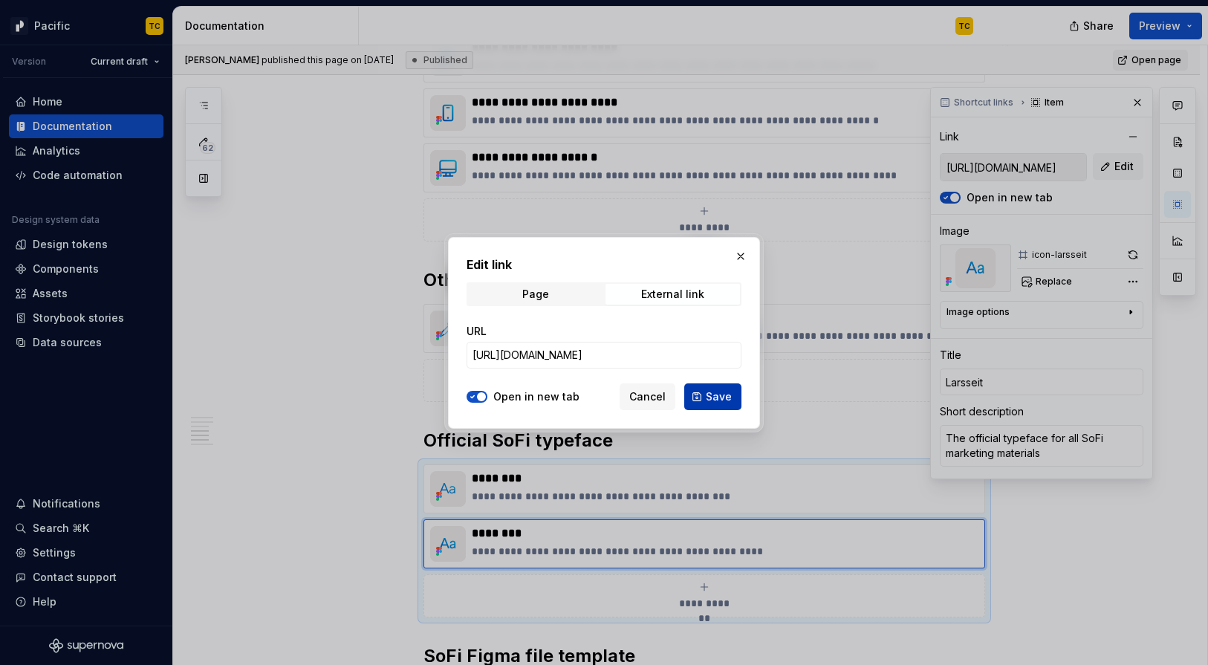
scroll to position [0, 0]
click at [716, 399] on span "Save" at bounding box center [719, 396] width 26 height 15
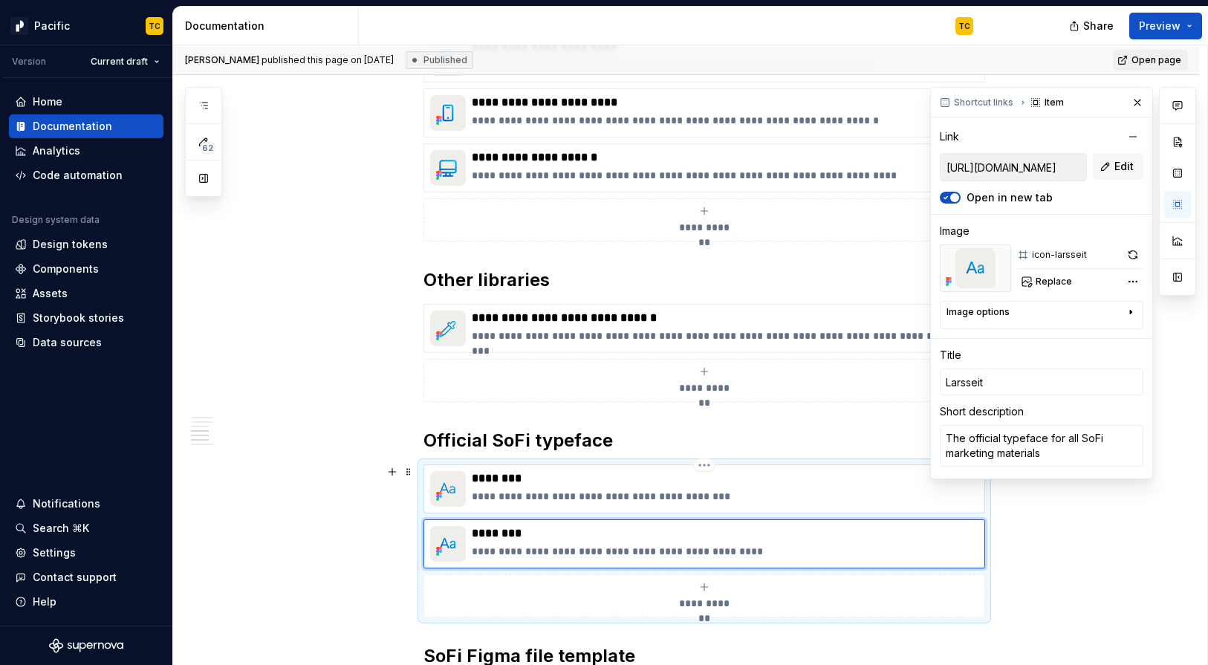
click at [687, 499] on p "**********" at bounding box center [725, 496] width 507 height 15
type textarea "*"
type input "[URL][DOMAIN_NAME]"
type input "TT Norms"
type textarea "The official typeface of the SoFi app experience"
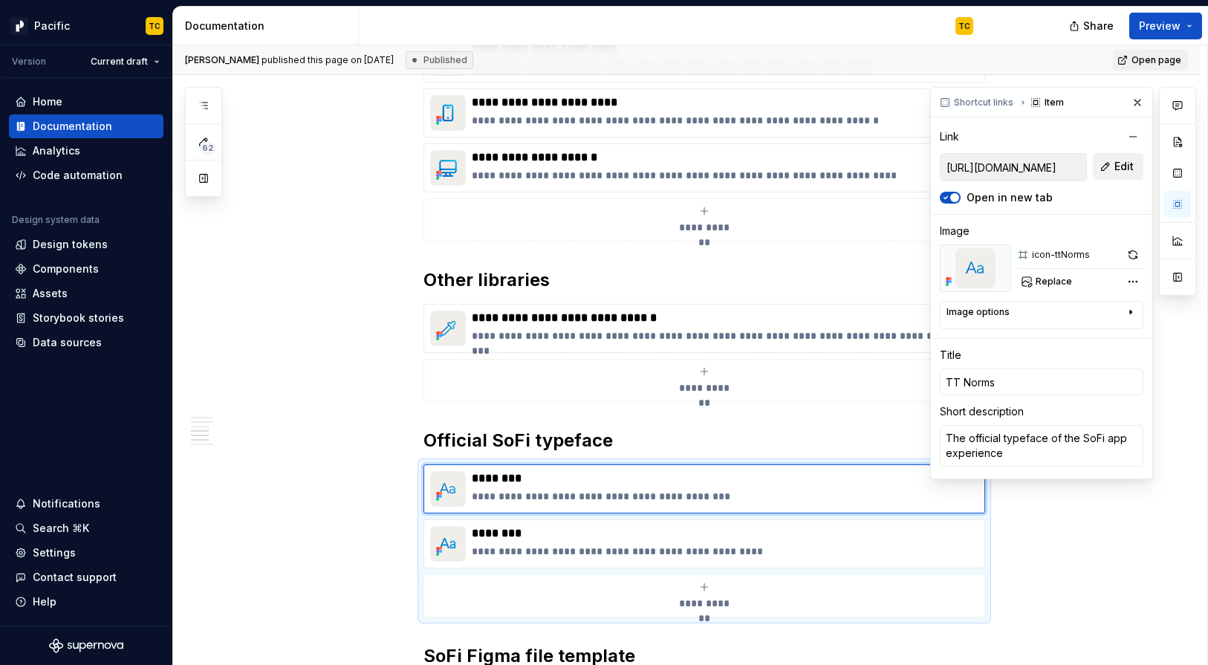
click at [1011, 169] on button "Edit" at bounding box center [1118, 166] width 51 height 27
type textarea "*"
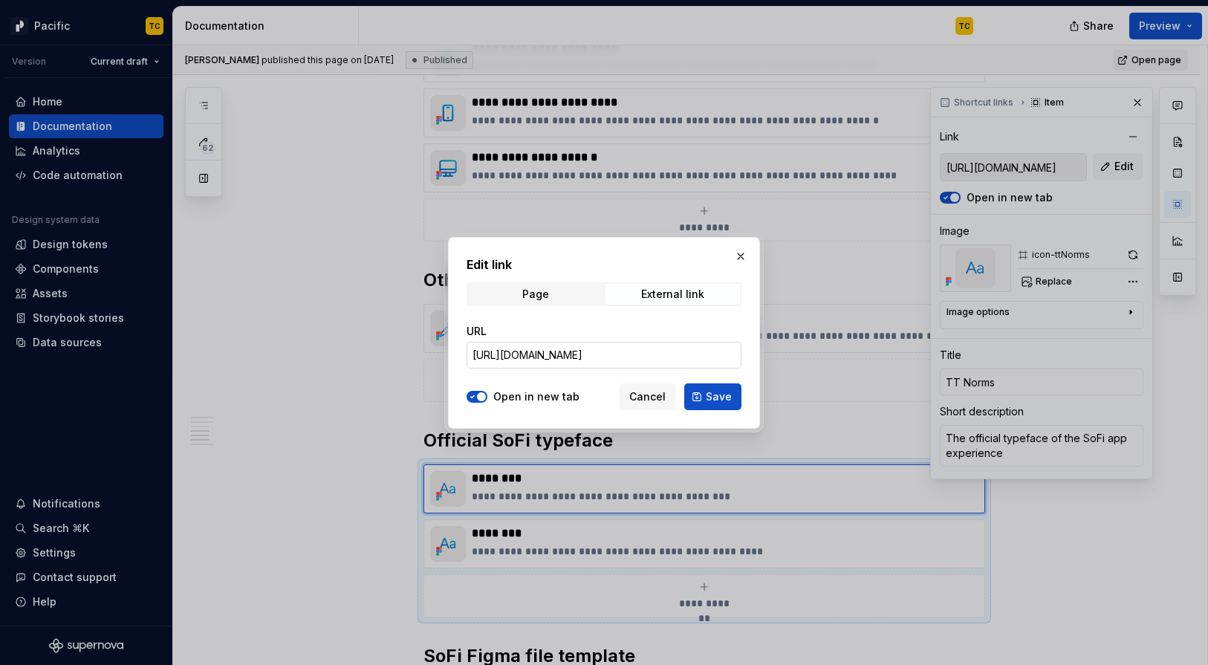
click at [612, 361] on input "[URL][DOMAIN_NAME]" at bounding box center [604, 355] width 275 height 27
paste input "[URL][DOMAIN_NAME]"
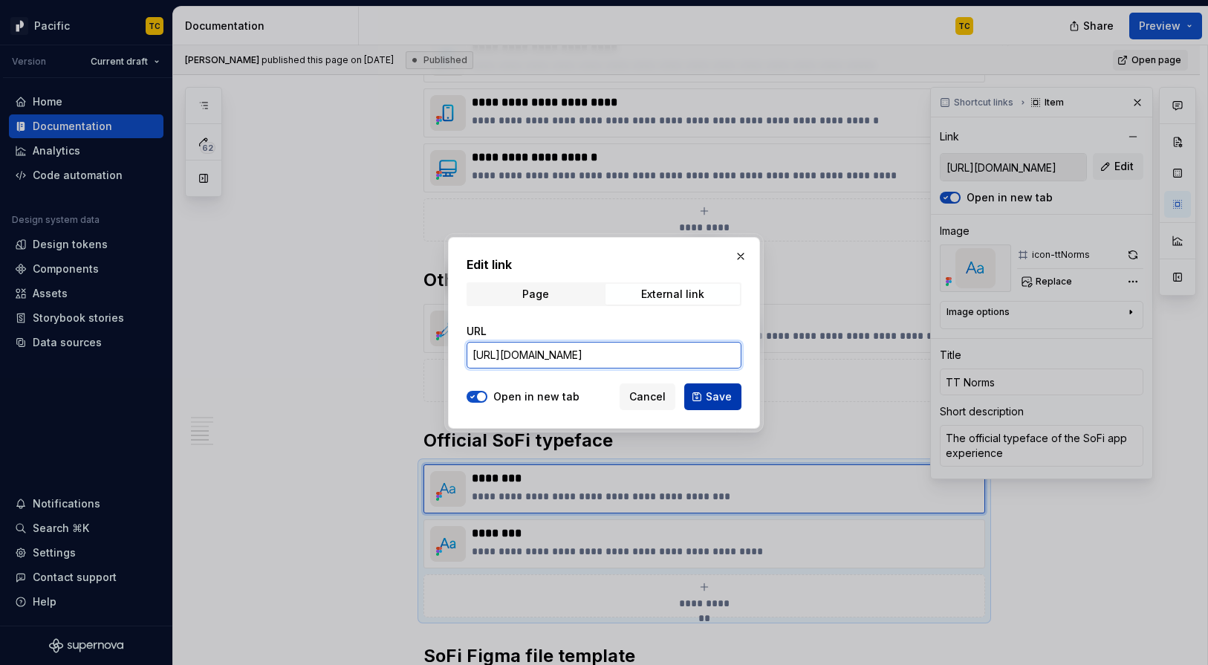
type input "[URL][DOMAIN_NAME]"
click at [724, 392] on span "Save" at bounding box center [719, 396] width 26 height 15
type textarea "*"
type input "[URL][DOMAIN_NAME]"
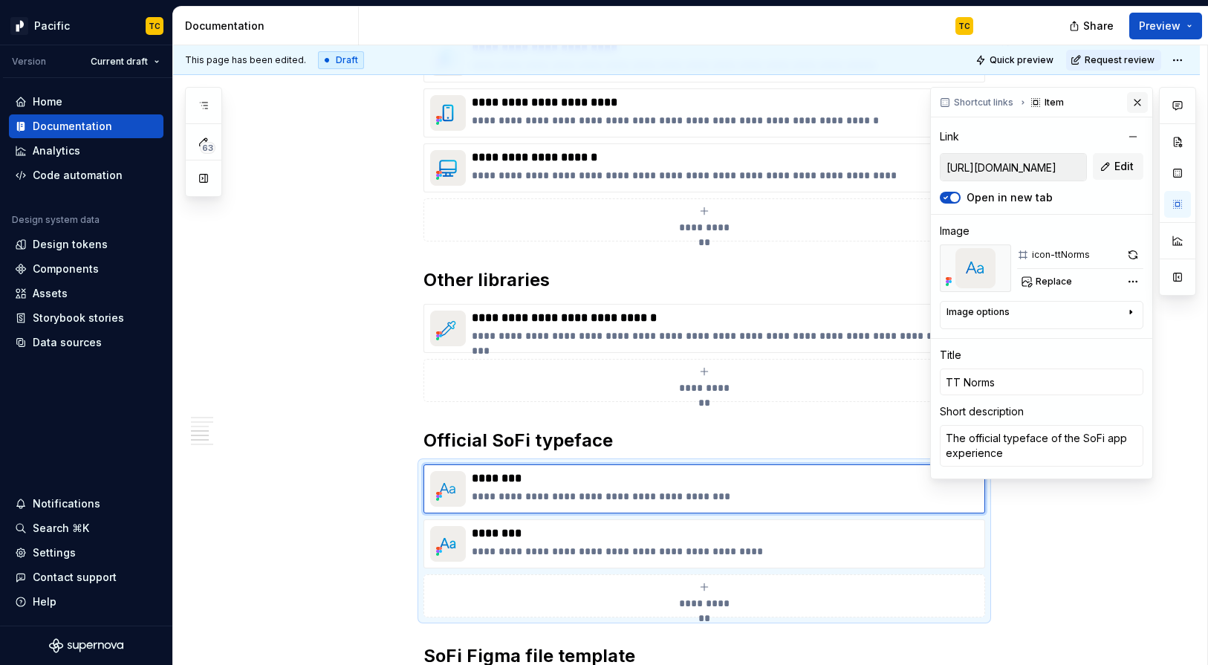
click at [1011, 103] on button "button" at bounding box center [1137, 102] width 21 height 21
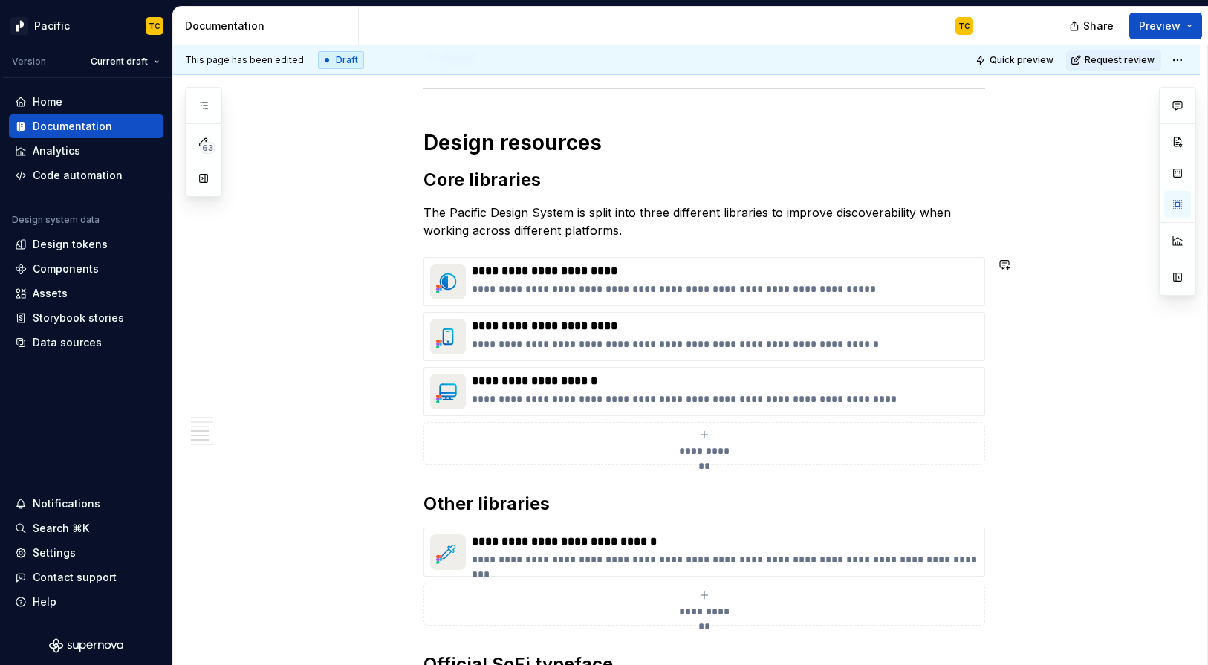
scroll to position [0, 0]
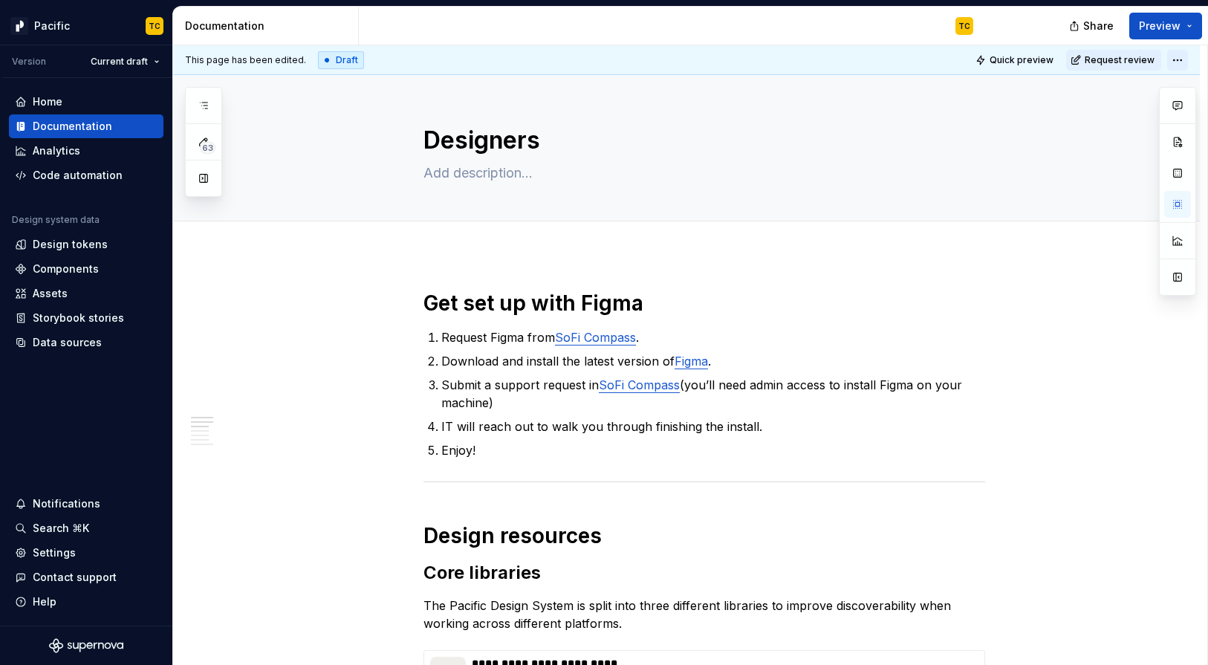
click at [1011, 55] on html "Pacific TC Version Current draft Home Documentation Analytics Code automation D…" at bounding box center [604, 332] width 1208 height 665
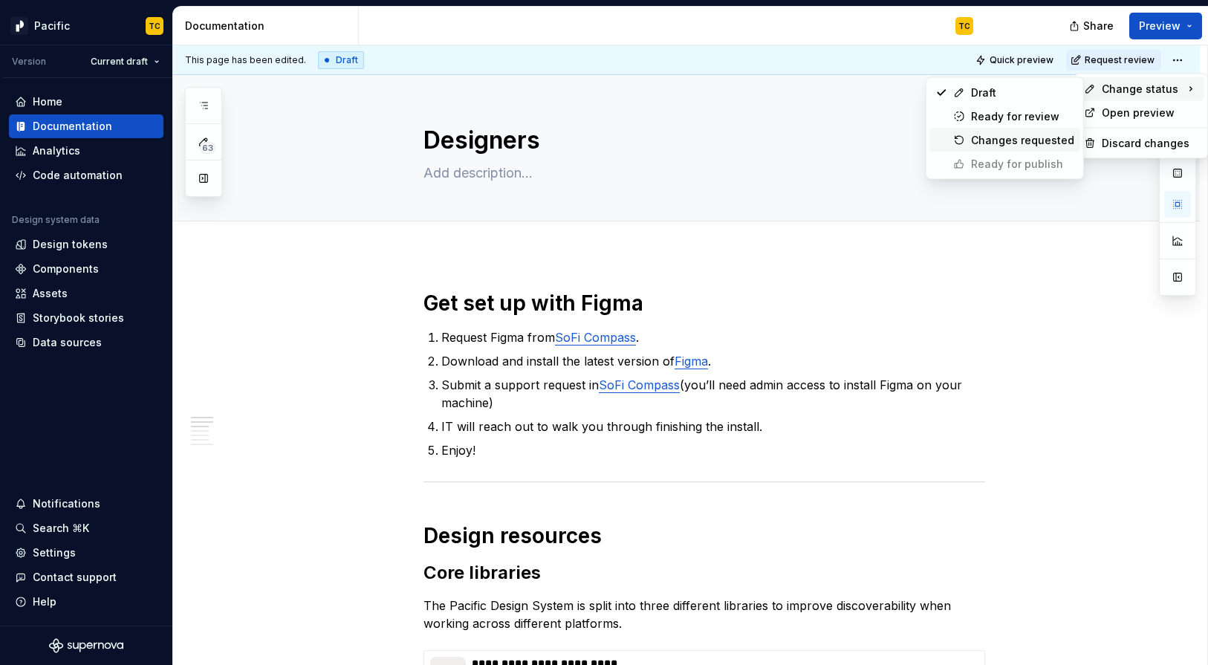
click at [1011, 140] on div "Changes requested" at bounding box center [1022, 140] width 103 height 15
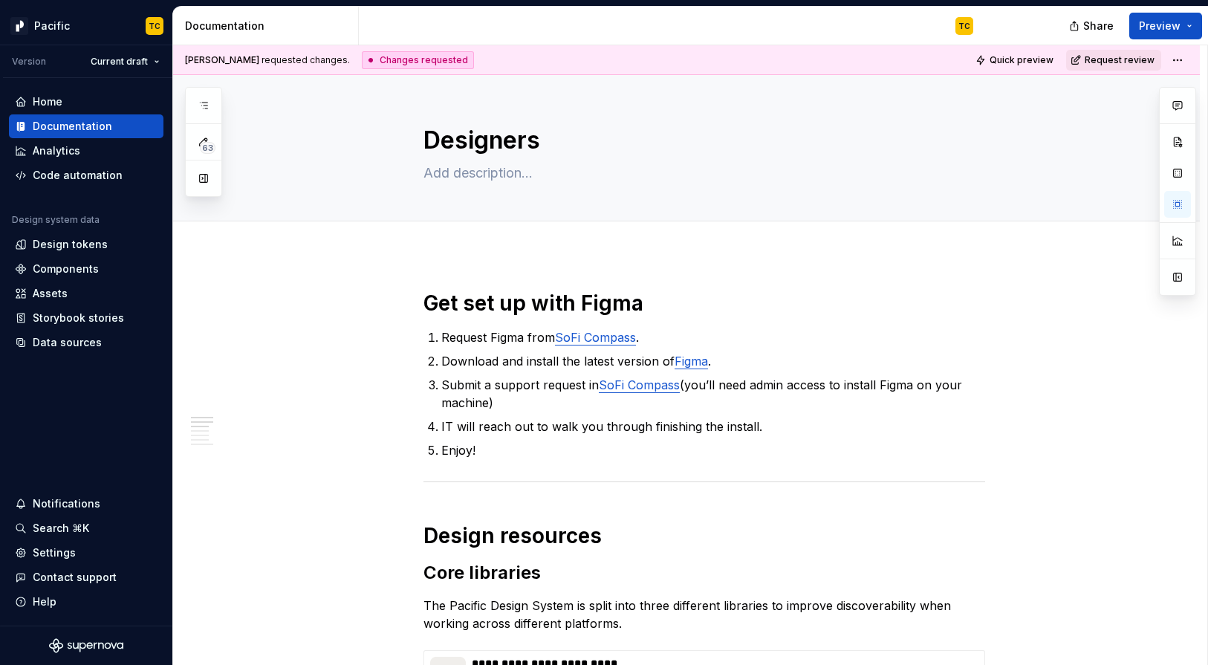
click at [1011, 61] on span "Request review" at bounding box center [1120, 60] width 70 height 12
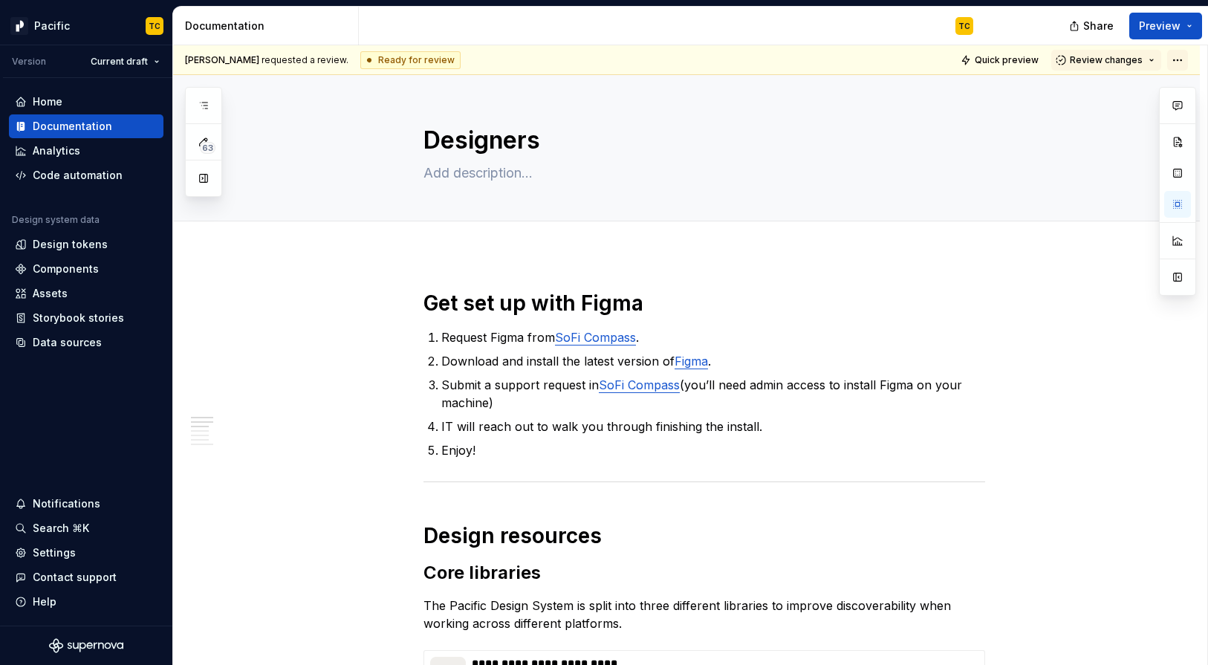
type textarea "*"
click at [1011, 59] on html "Pacific TC Version Current draft Home Documentation Analytics Code automation D…" at bounding box center [604, 332] width 1208 height 665
